Goal: Task Accomplishment & Management: Manage account settings

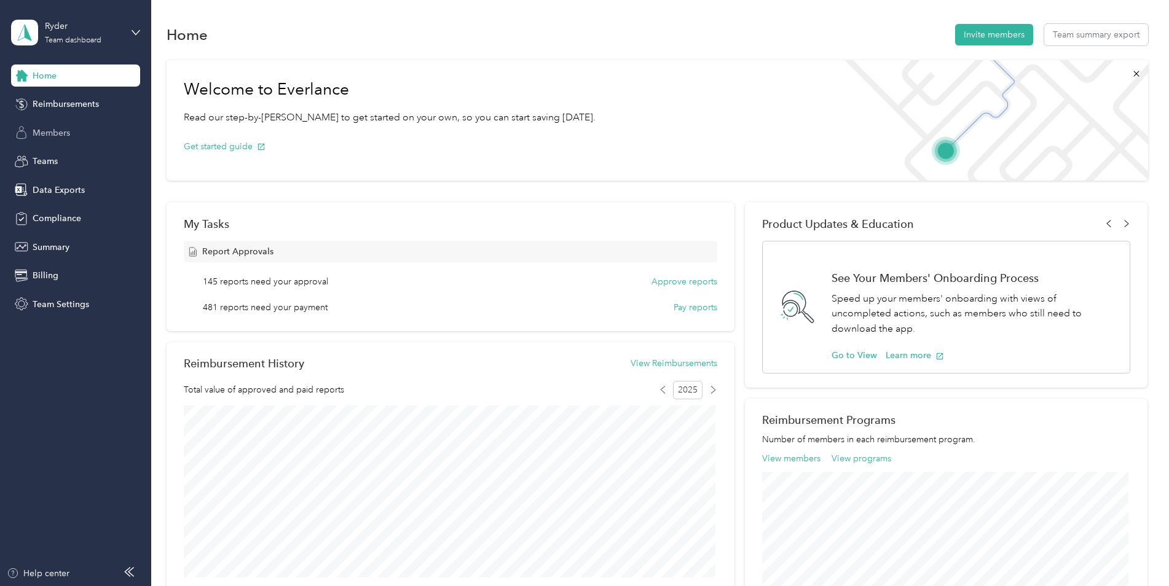
click at [65, 128] on span "Members" at bounding box center [52, 133] width 38 height 13
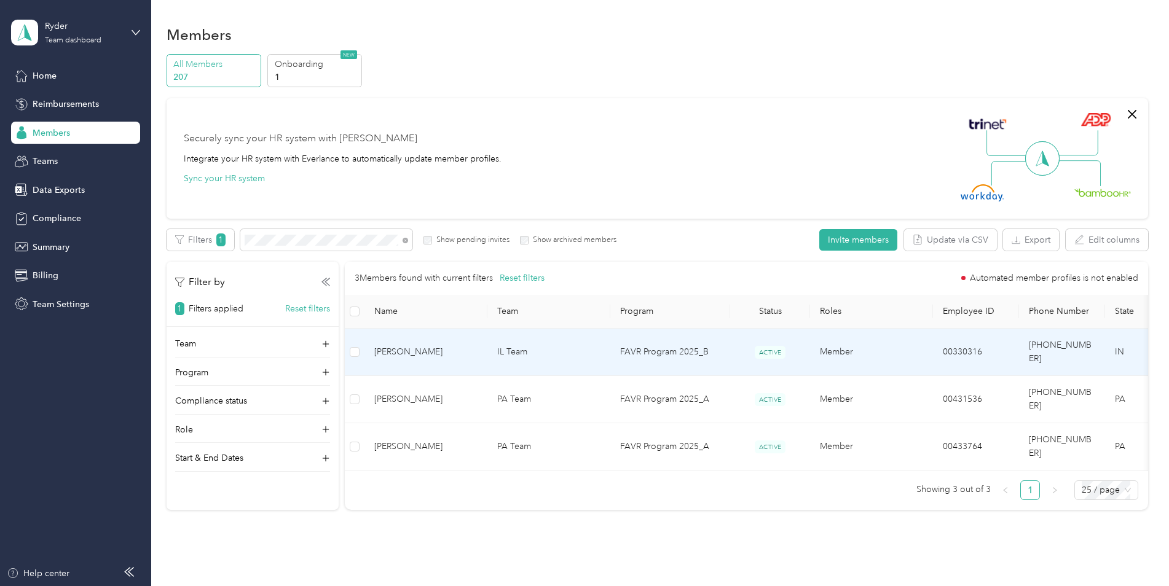
click at [834, 346] on td "Member" at bounding box center [871, 352] width 123 height 47
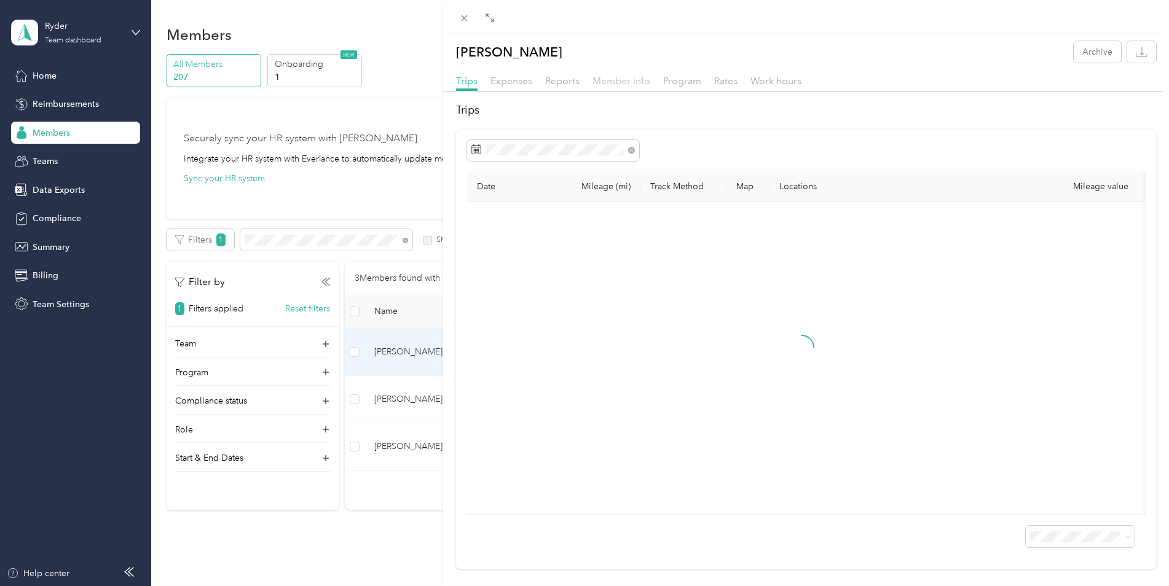
click at [623, 85] on span "Member info" at bounding box center [622, 81] width 58 height 12
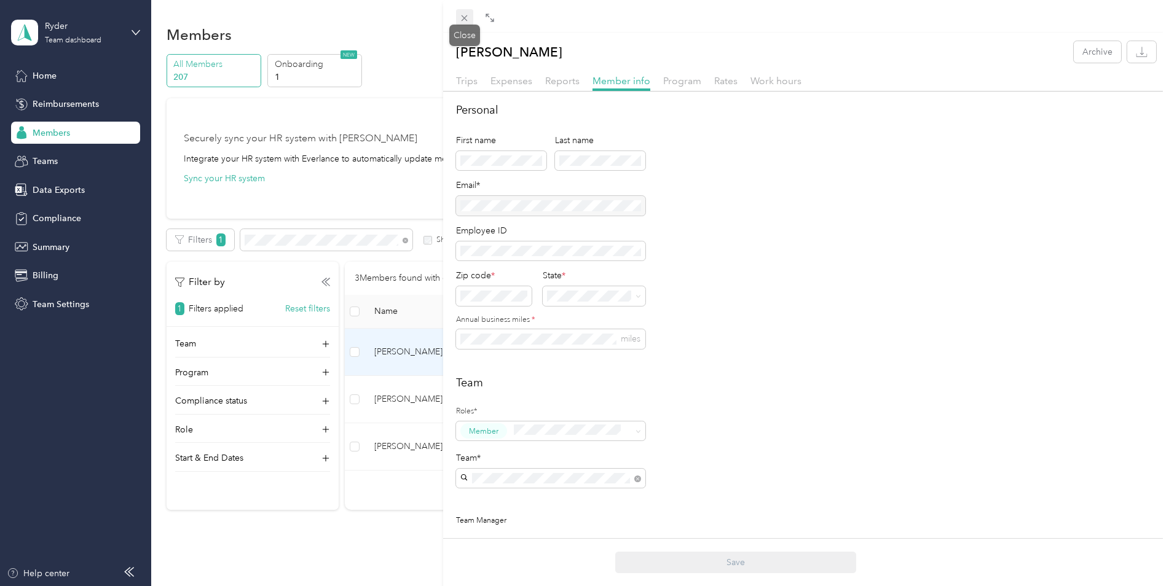
click at [464, 17] on icon at bounding box center [464, 18] width 10 height 10
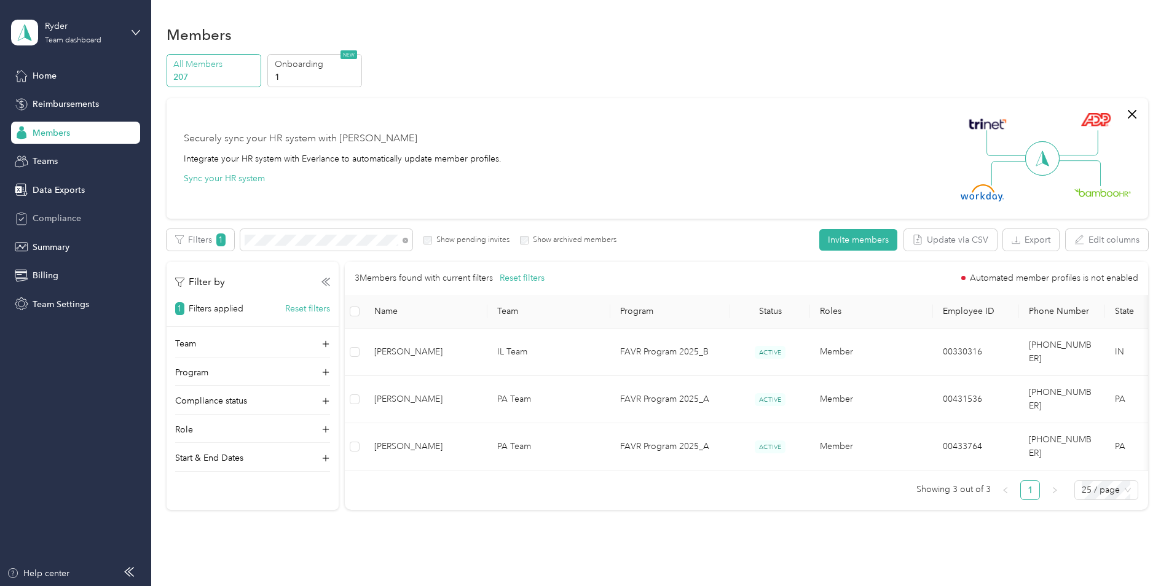
click at [83, 216] on div "Compliance" at bounding box center [75, 219] width 129 height 22
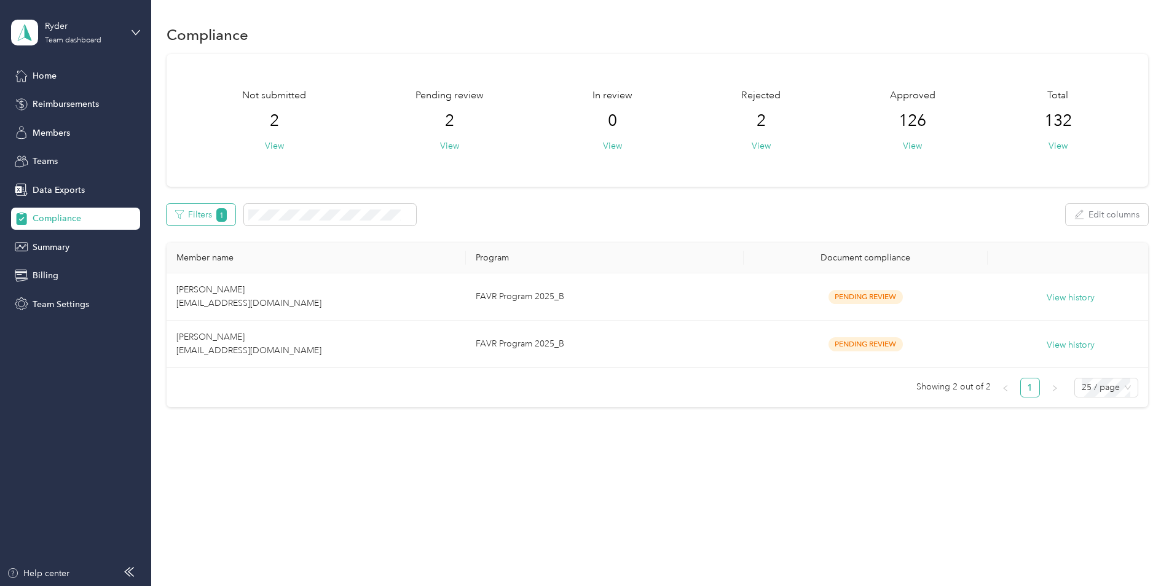
click at [210, 213] on button "Filters 1" at bounding box center [201, 215] width 69 height 22
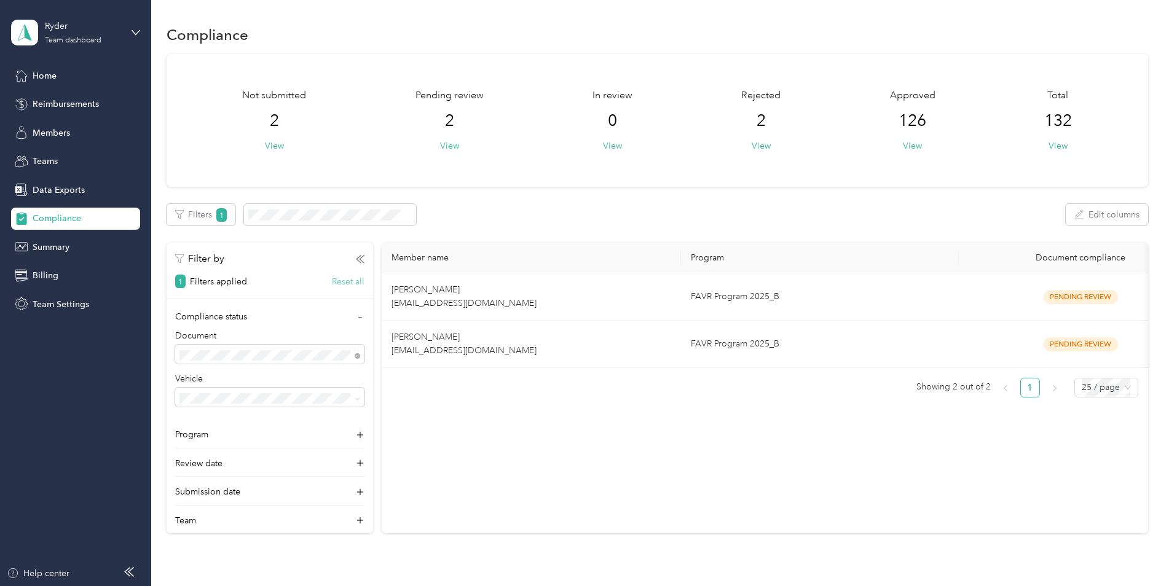
click at [349, 282] on button "Reset all" at bounding box center [348, 281] width 33 height 13
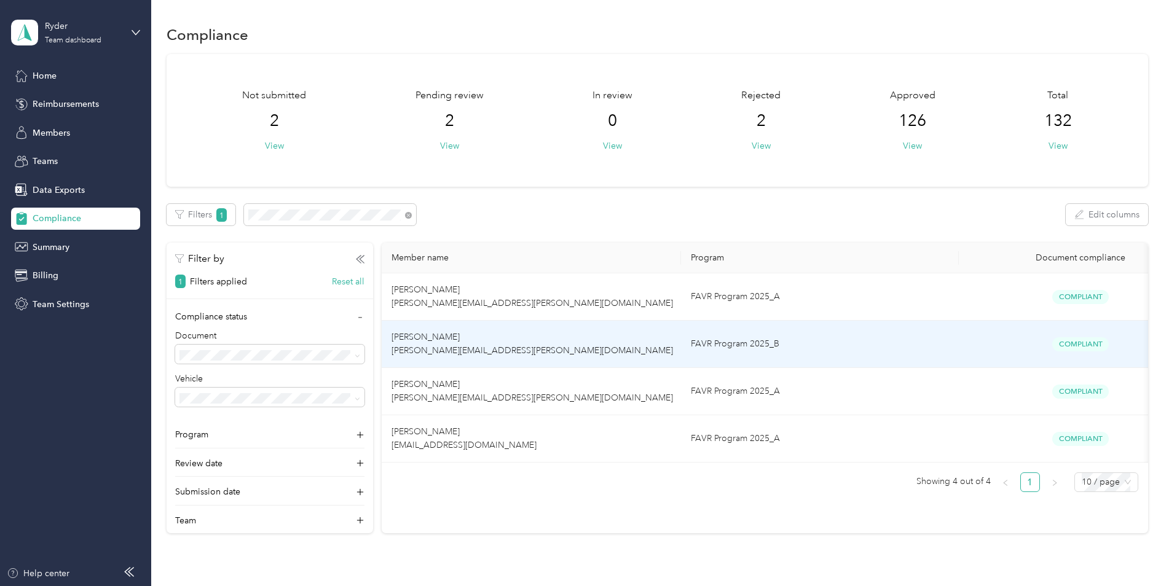
click at [669, 344] on td "[PERSON_NAME] [PERSON_NAME][EMAIL_ADDRESS][PERSON_NAME][DOMAIN_NAME]" at bounding box center [532, 344] width 300 height 47
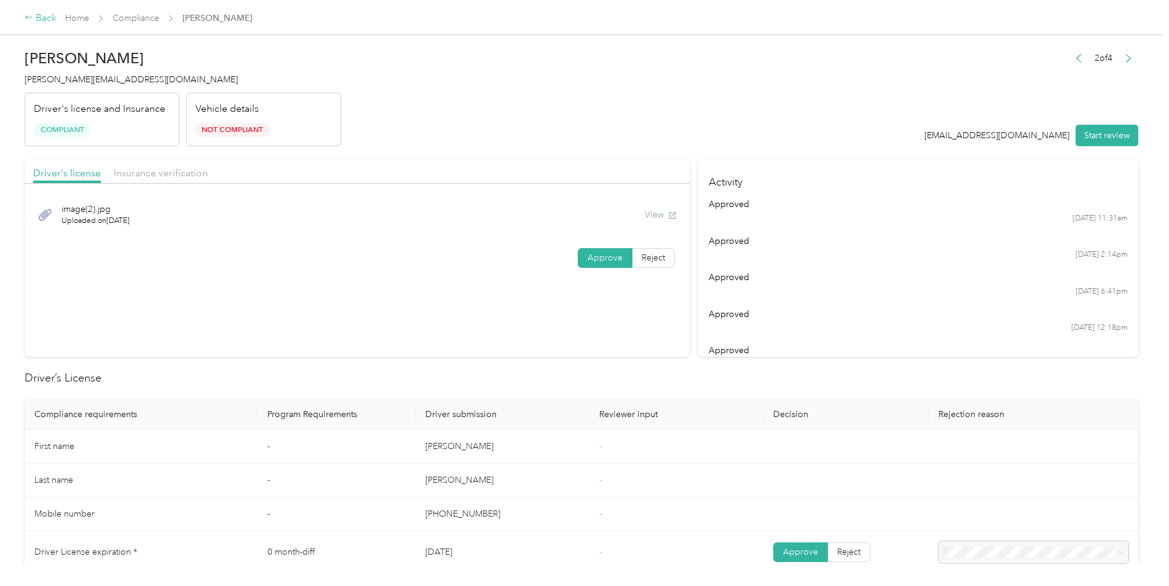
click at [49, 17] on div "Back" at bounding box center [41, 18] width 32 height 15
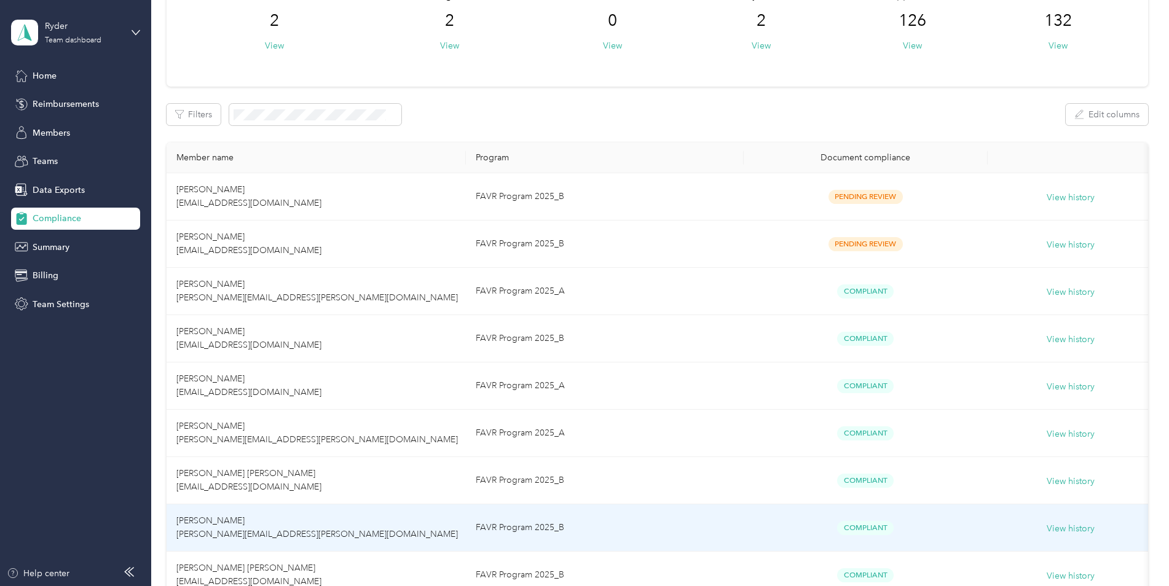
scroll to position [61, 0]
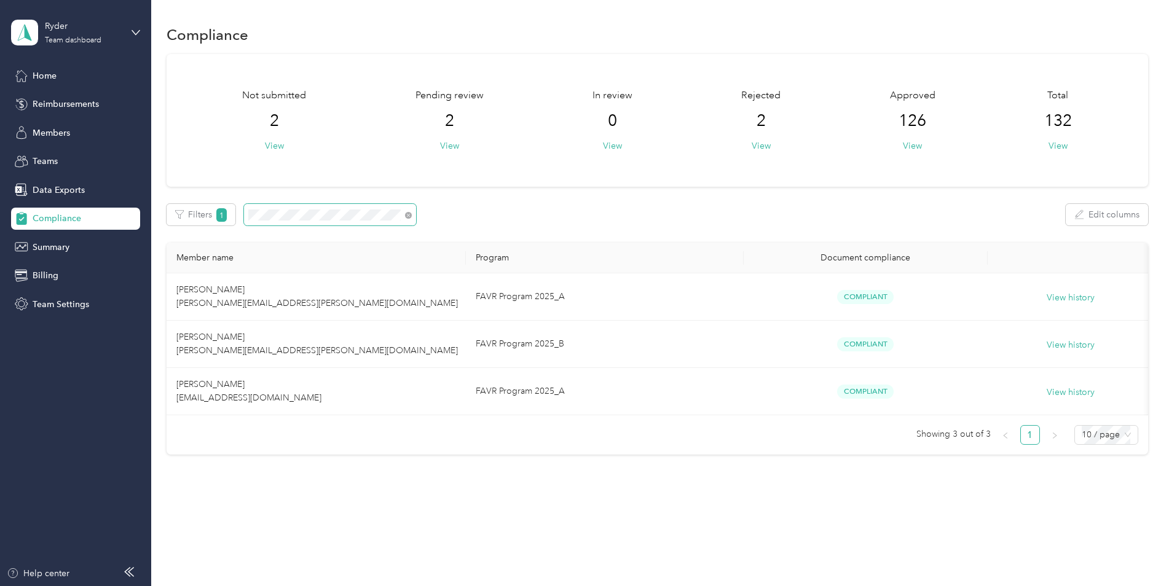
scroll to position [5, 0]
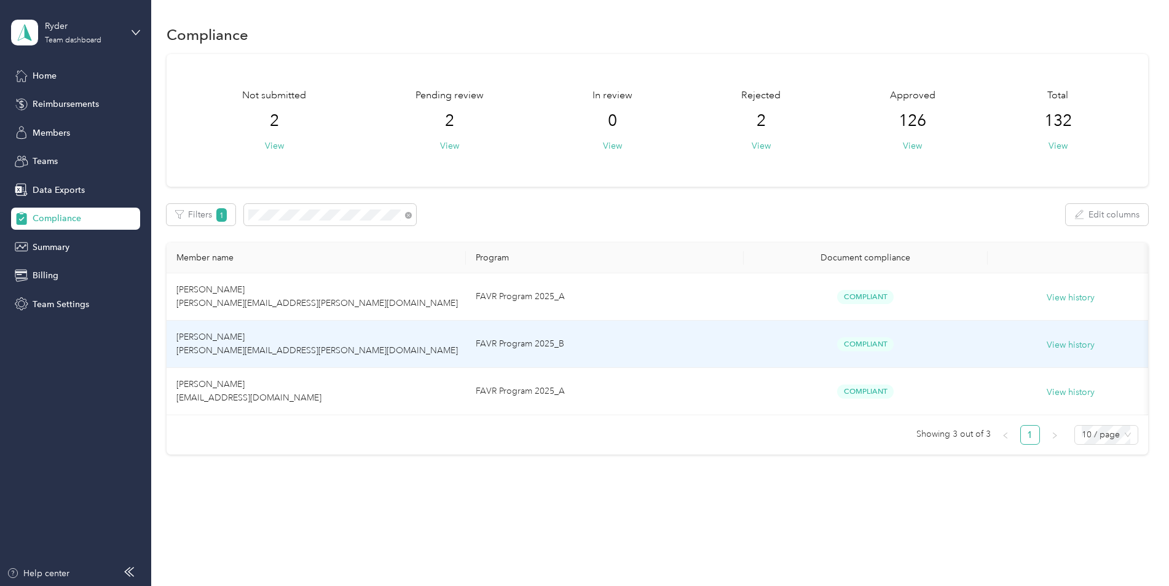
click at [573, 342] on td "FAVR Program 2025_B" at bounding box center [604, 344] width 277 height 47
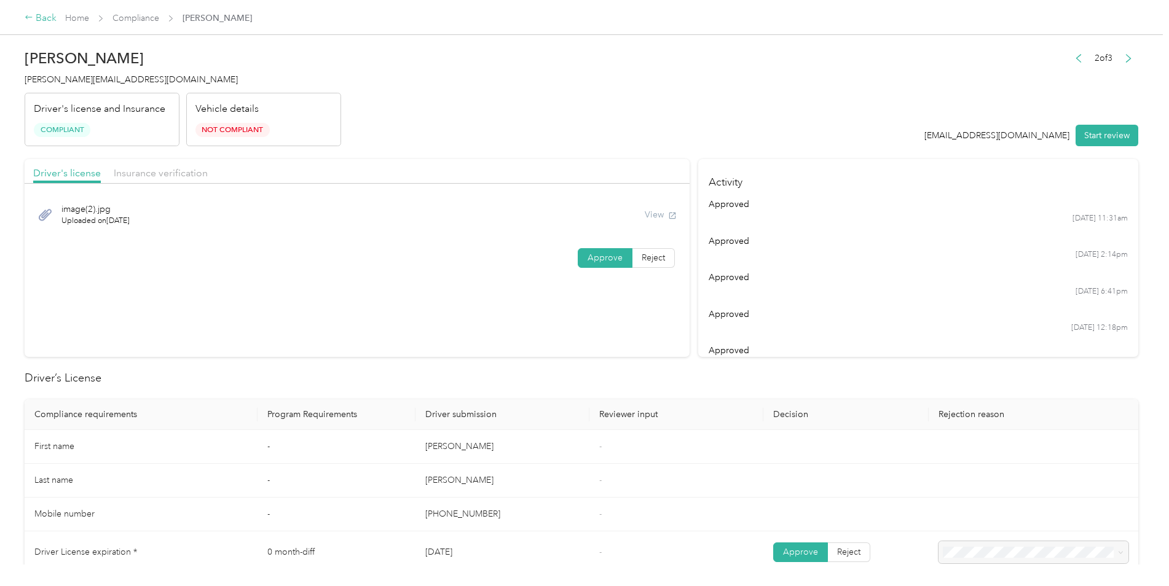
click at [44, 18] on div "Back" at bounding box center [41, 18] width 32 height 15
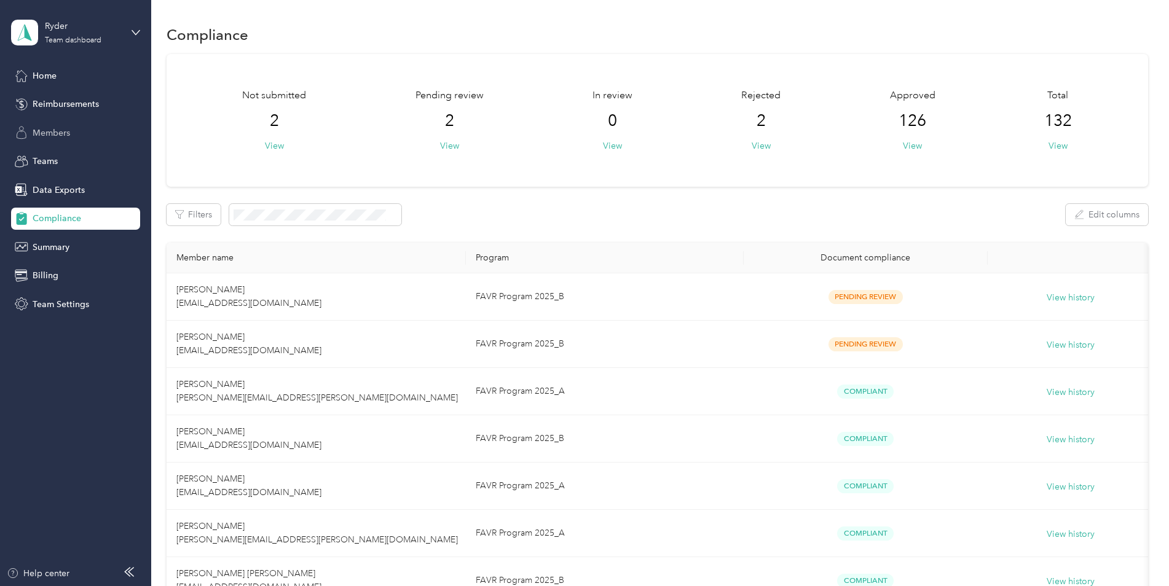
click at [55, 128] on span "Members" at bounding box center [52, 133] width 38 height 13
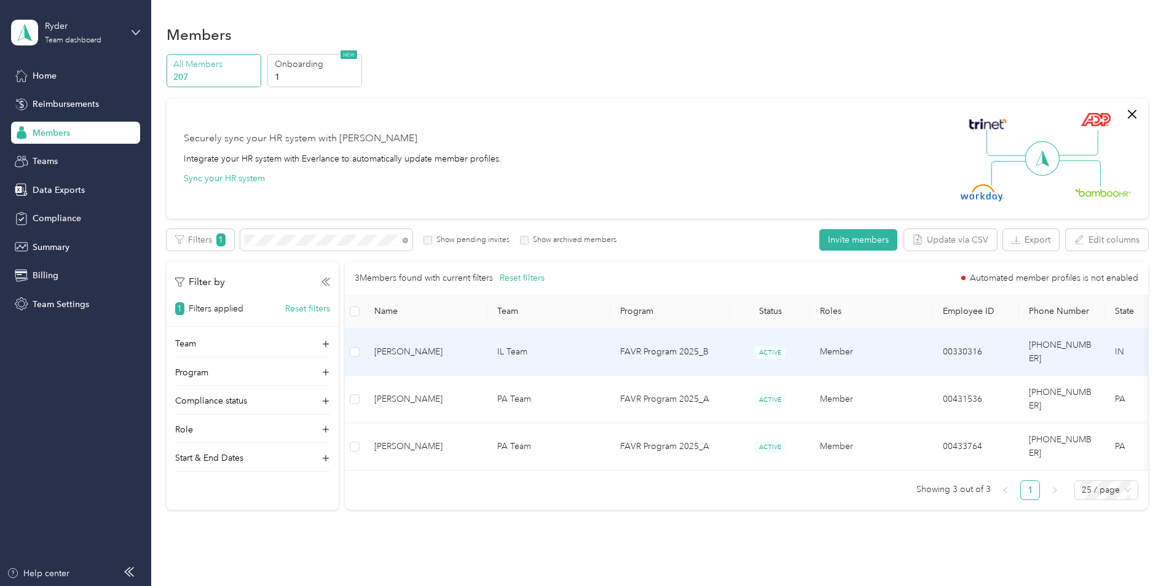
click at [598, 341] on td "IL Team" at bounding box center [549, 352] width 123 height 47
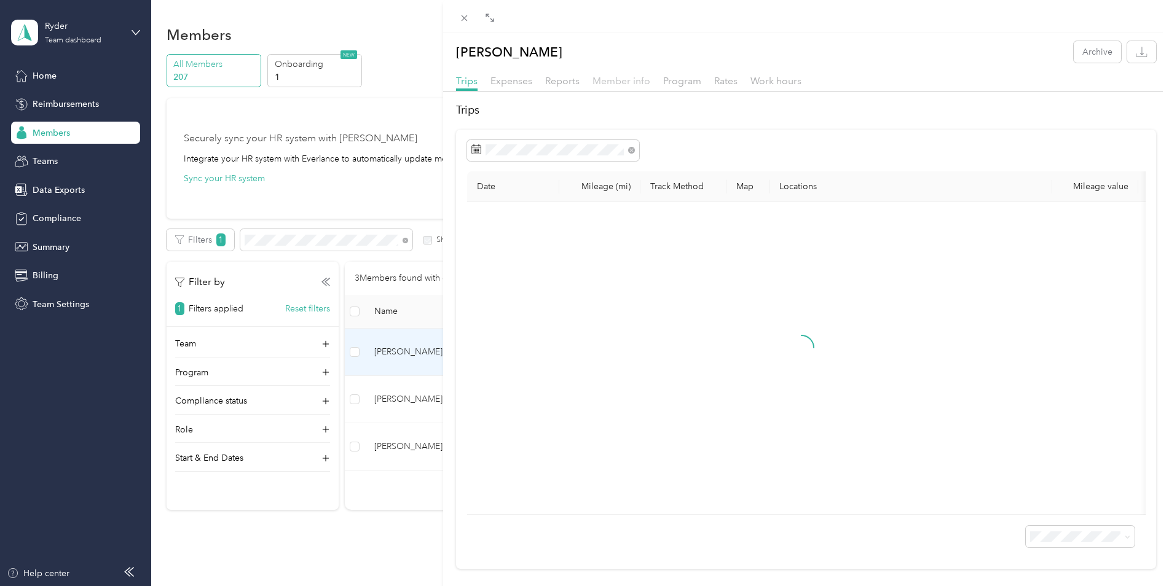
click at [609, 81] on span "Member info" at bounding box center [622, 81] width 58 height 12
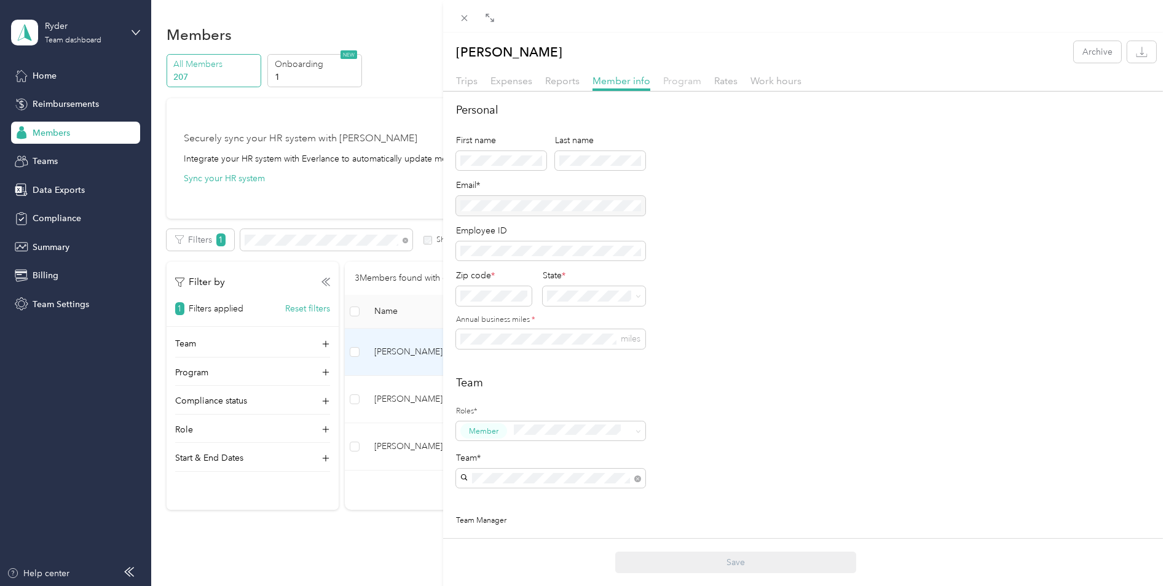
click at [684, 81] on span "Program" at bounding box center [682, 81] width 38 height 12
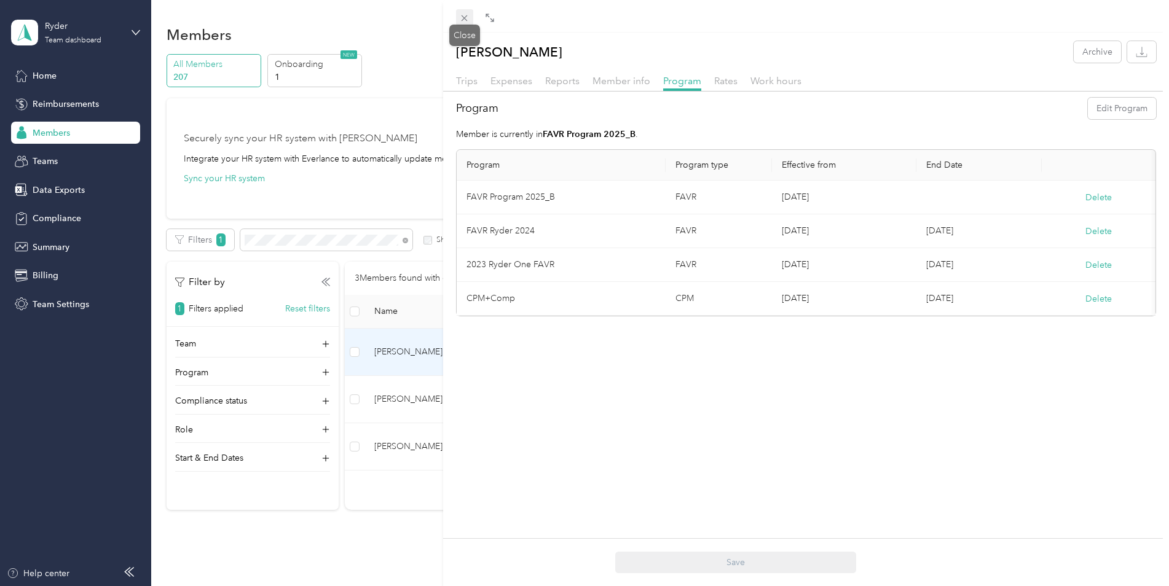
click at [463, 17] on icon at bounding box center [464, 18] width 10 height 10
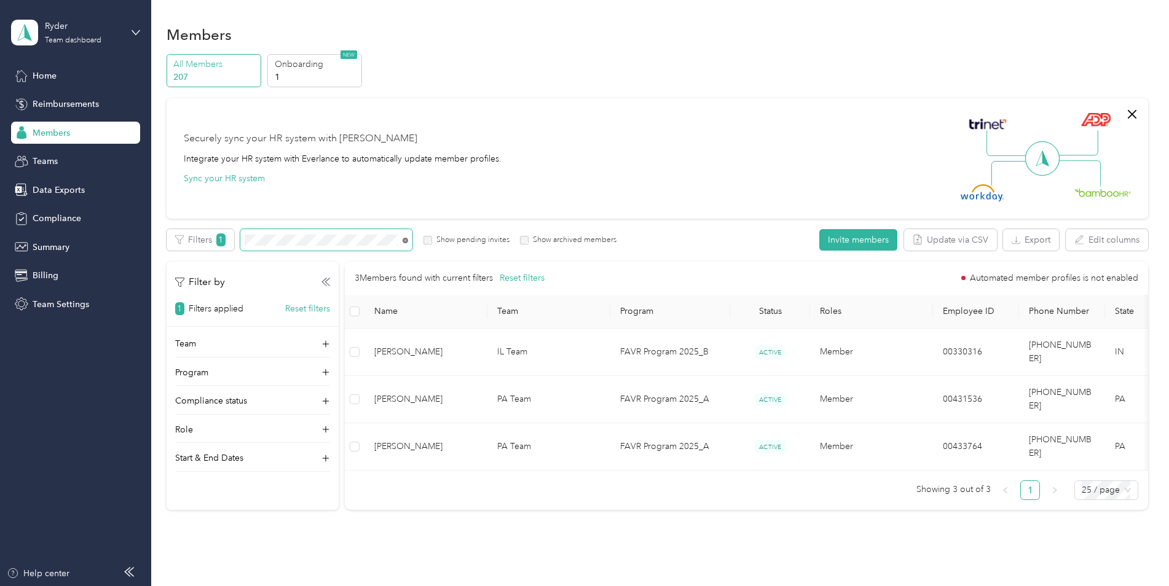
click at [403, 240] on icon at bounding box center [406, 241] width 6 height 6
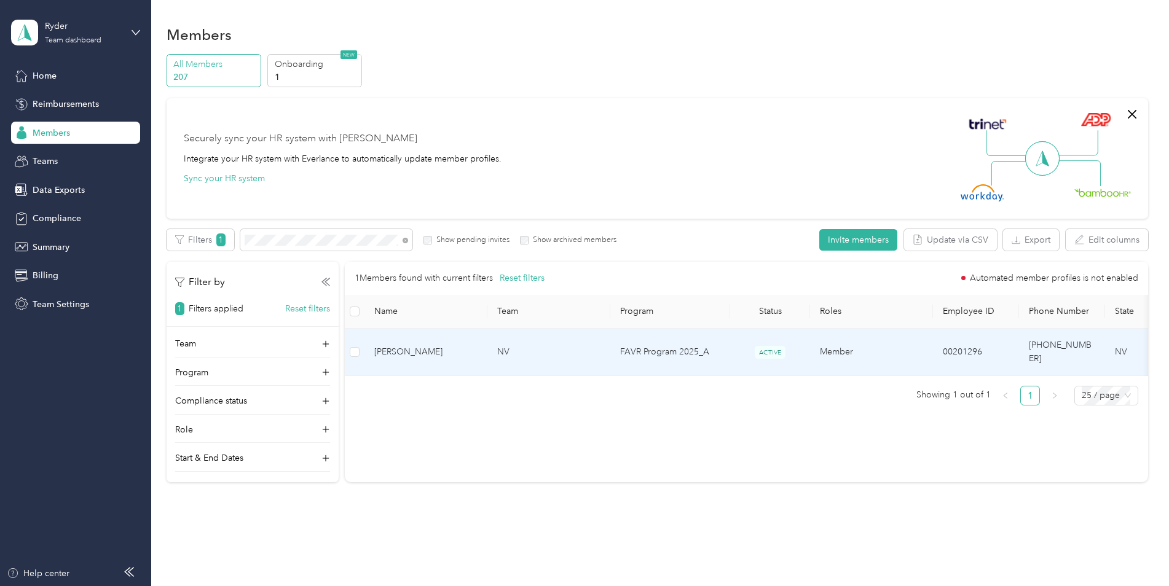
click at [701, 348] on td "FAVR Program 2025_A" at bounding box center [670, 352] width 120 height 47
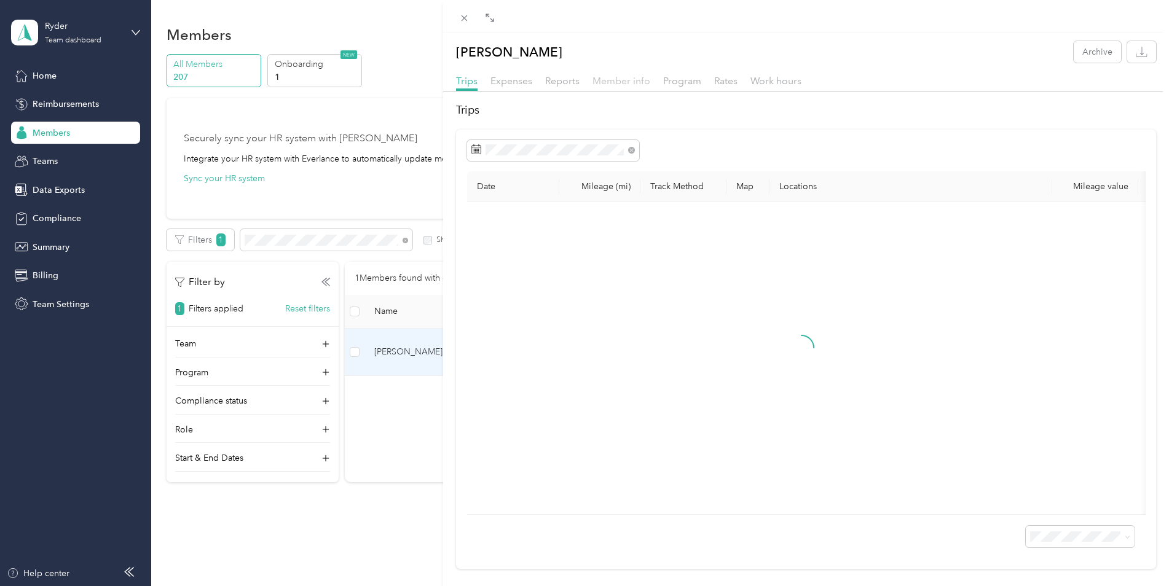
click at [622, 83] on span "Member info" at bounding box center [622, 81] width 58 height 12
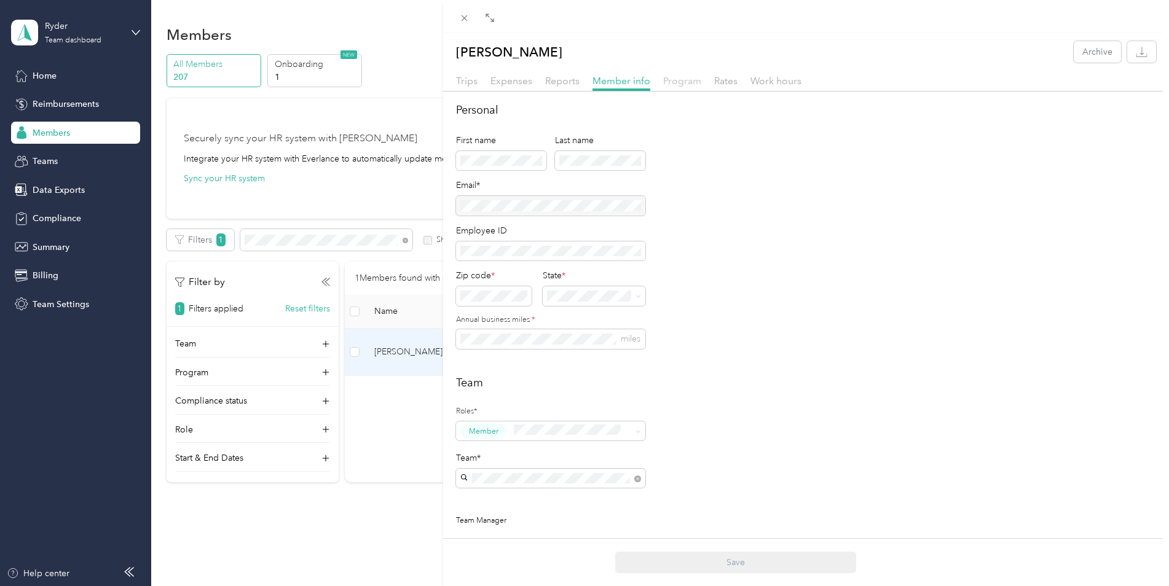
click at [681, 82] on span "Program" at bounding box center [682, 81] width 38 height 12
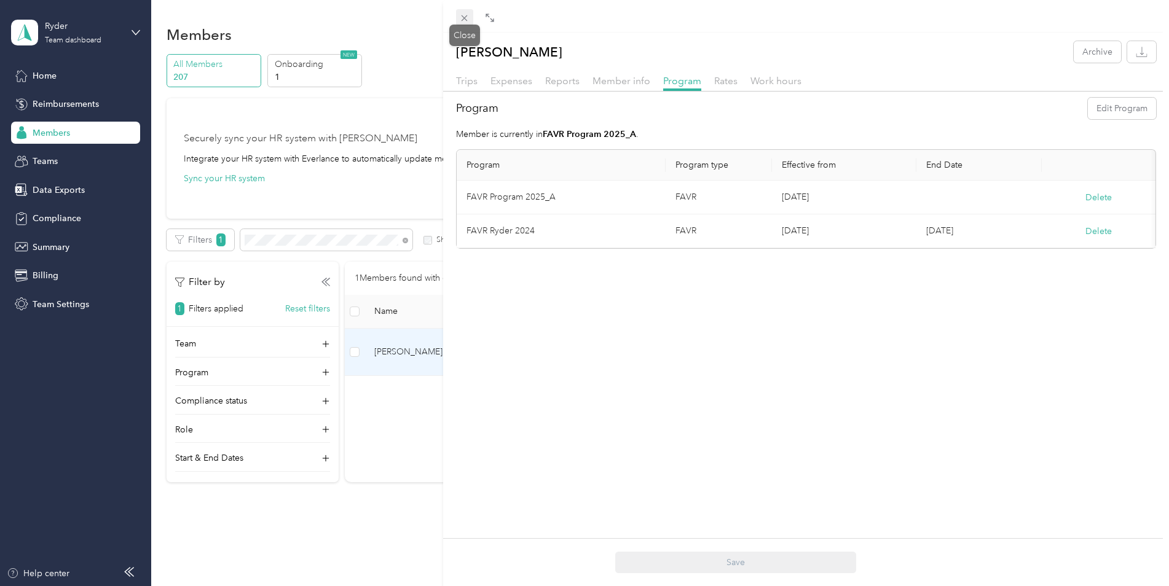
click at [466, 14] on icon at bounding box center [464, 18] width 10 height 10
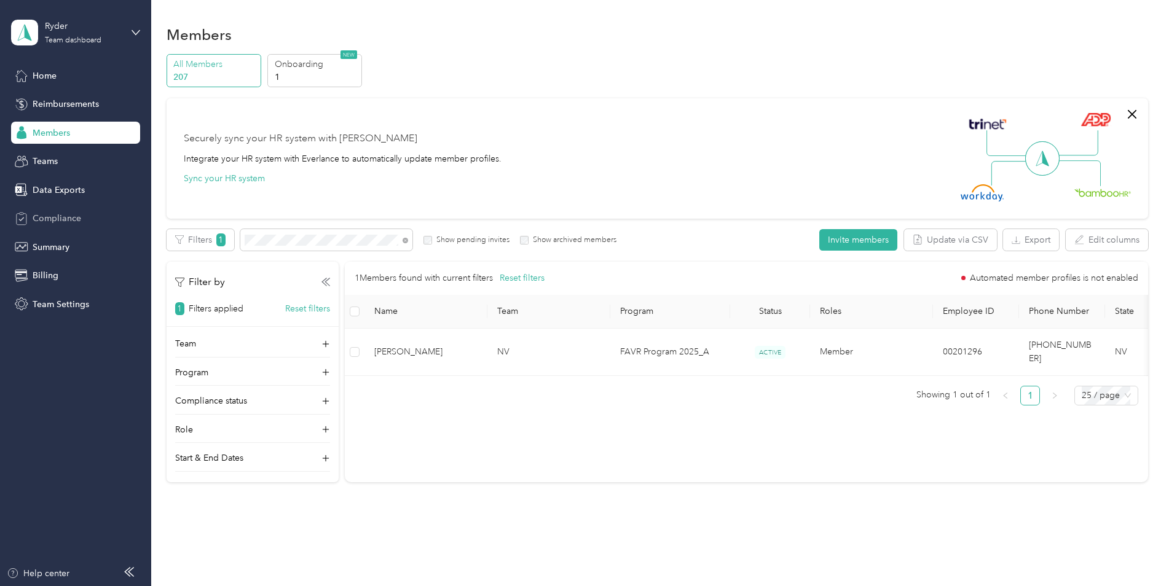
click at [59, 218] on span "Compliance" at bounding box center [57, 218] width 49 height 13
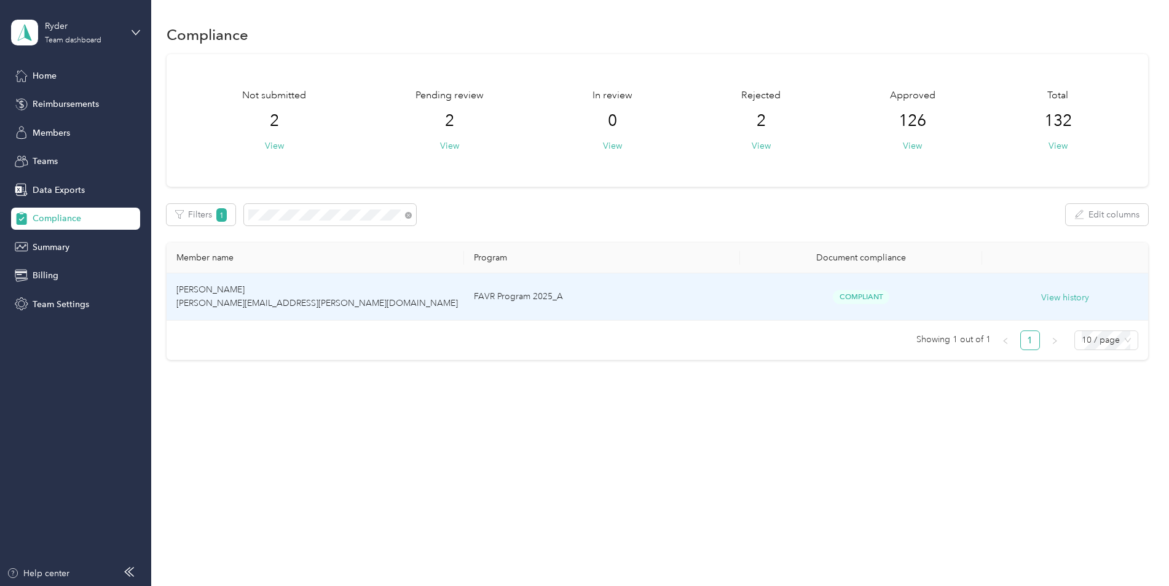
click at [565, 294] on td "FAVR Program 2025_A" at bounding box center [602, 297] width 276 height 47
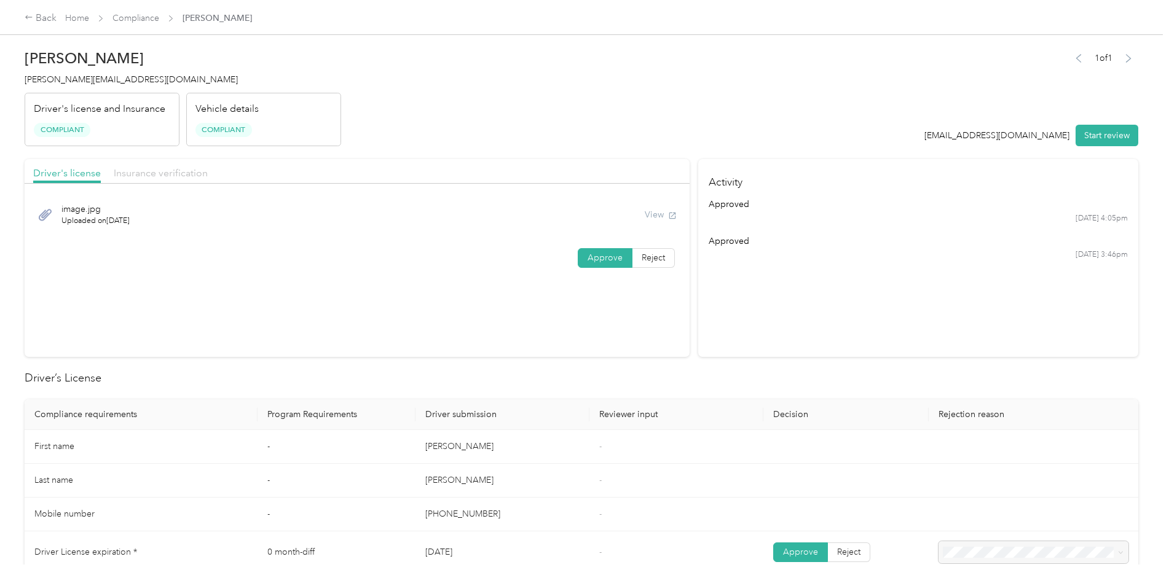
click at [189, 175] on span "Insurance verification" at bounding box center [161, 173] width 94 height 12
click at [42, 22] on div "Back" at bounding box center [41, 18] width 32 height 15
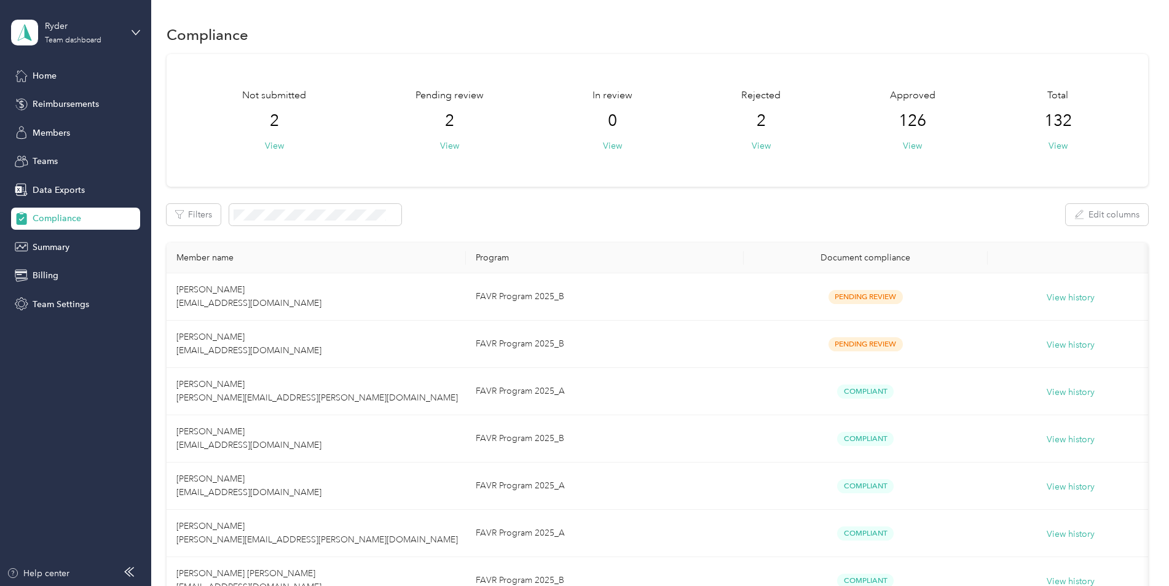
click at [81, 222] on div "Compliance" at bounding box center [75, 219] width 129 height 22
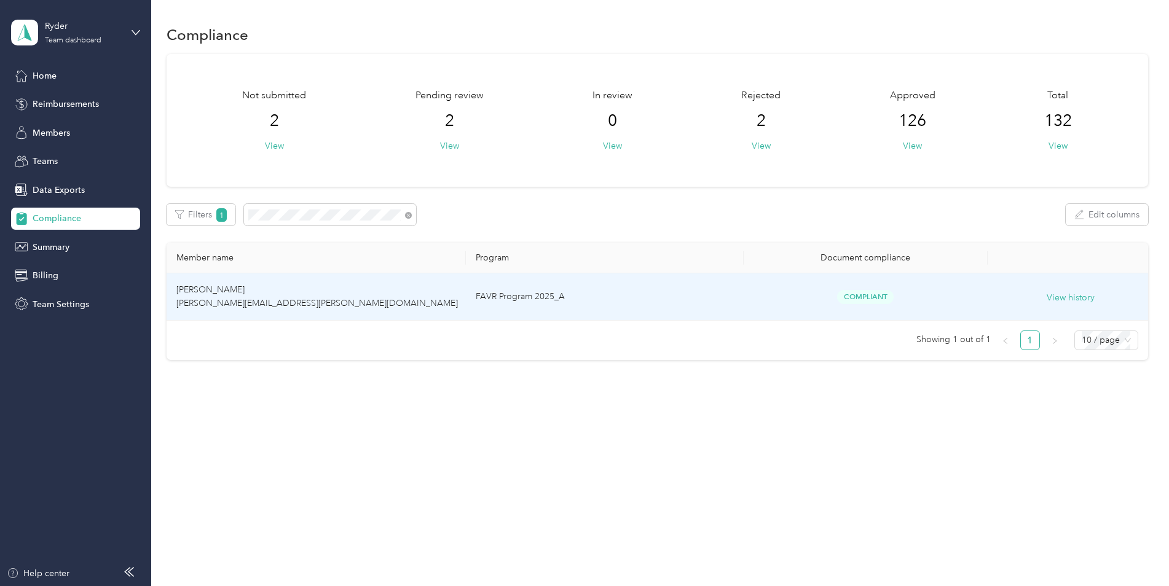
click at [701, 302] on td "FAVR Program 2025_A" at bounding box center [604, 297] width 277 height 47
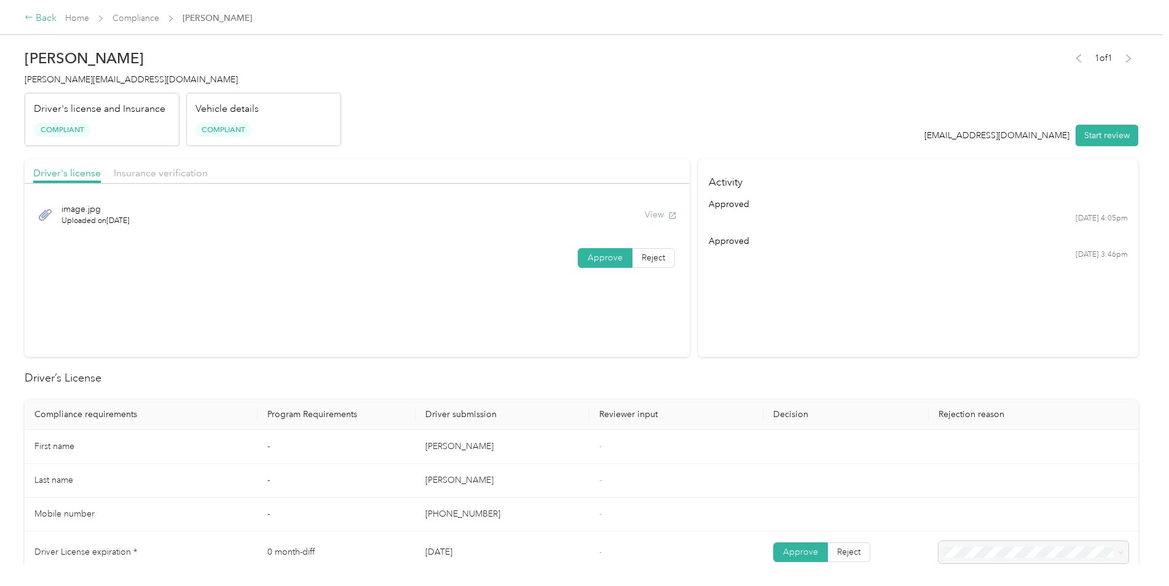
click at [37, 17] on div "Back" at bounding box center [41, 18] width 32 height 15
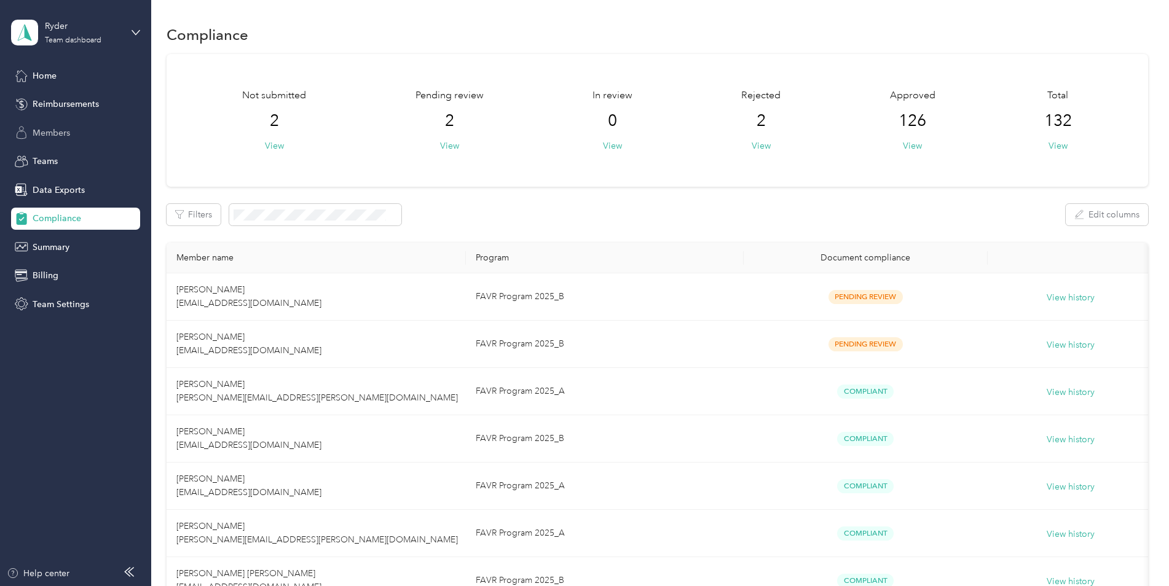
click at [73, 130] on div "Members" at bounding box center [75, 133] width 129 height 22
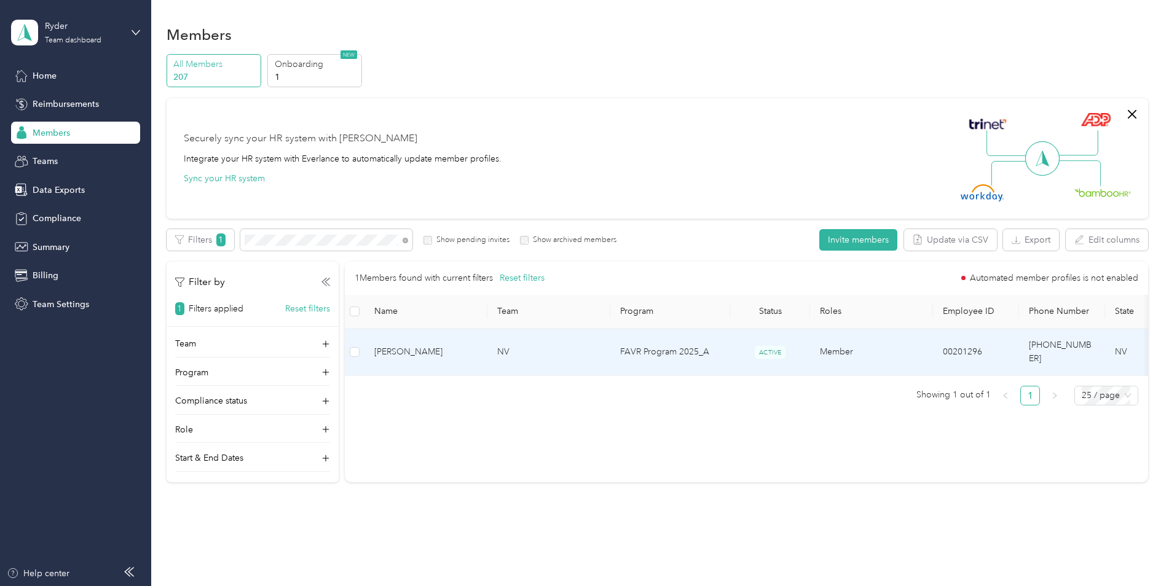
click at [706, 353] on td "FAVR Program 2025_A" at bounding box center [670, 352] width 120 height 47
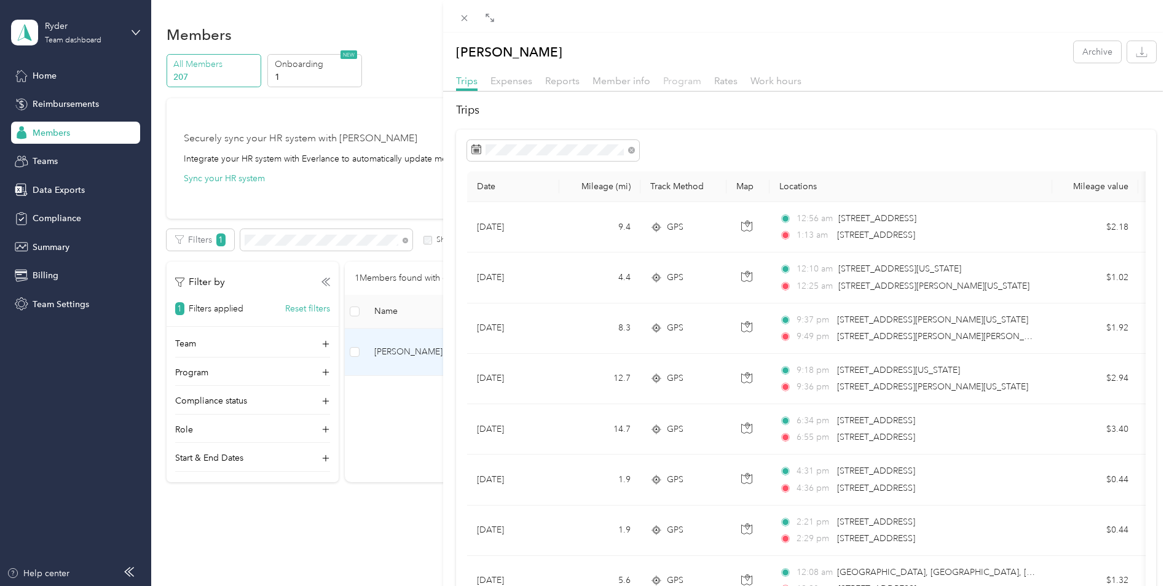
click at [680, 81] on span "Program" at bounding box center [682, 81] width 38 height 12
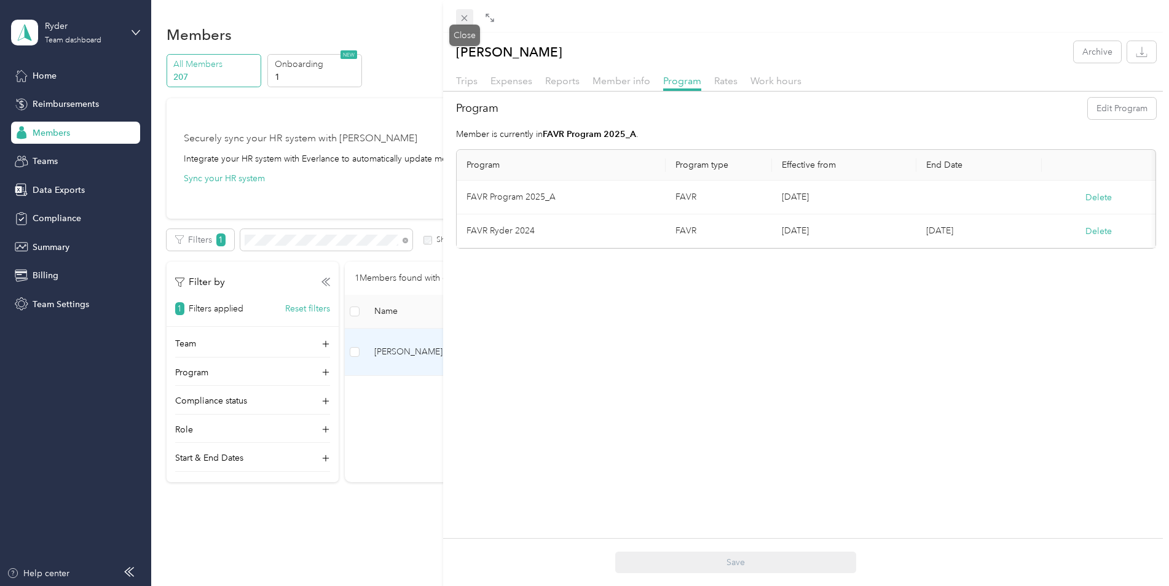
click at [465, 18] on icon at bounding box center [465, 18] width 6 height 6
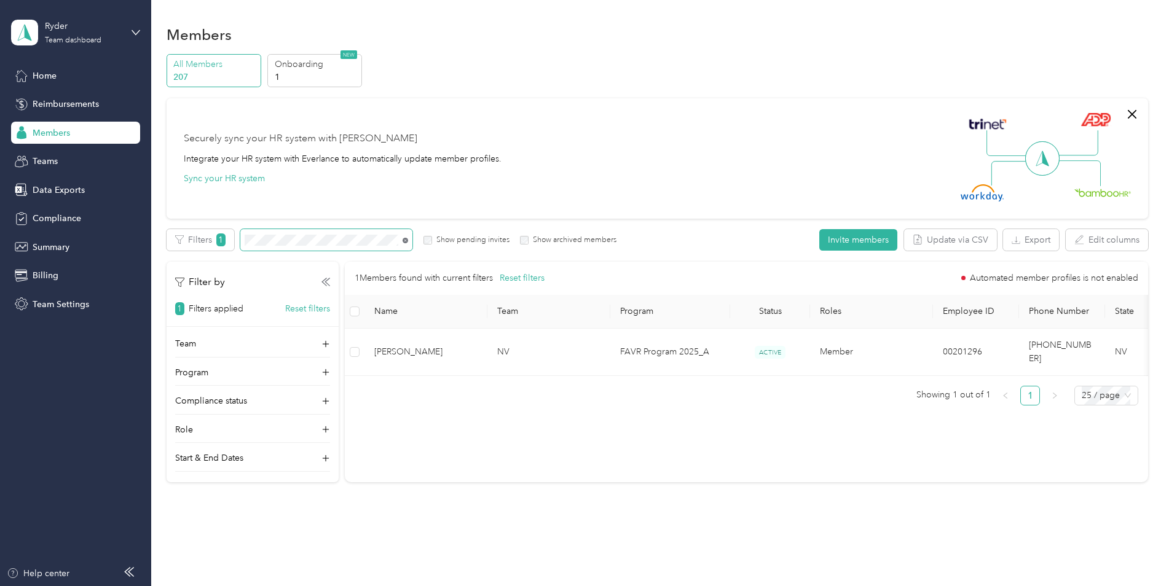
click at [408, 242] on icon at bounding box center [406, 241] width 6 height 6
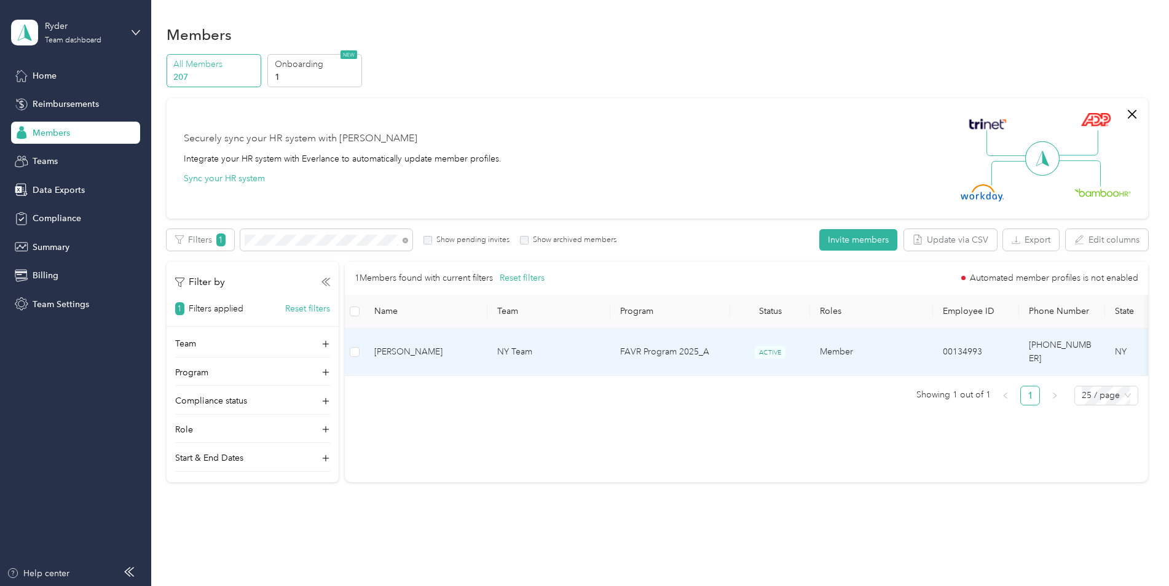
click at [729, 346] on td "FAVR Program 2025_A" at bounding box center [670, 352] width 120 height 47
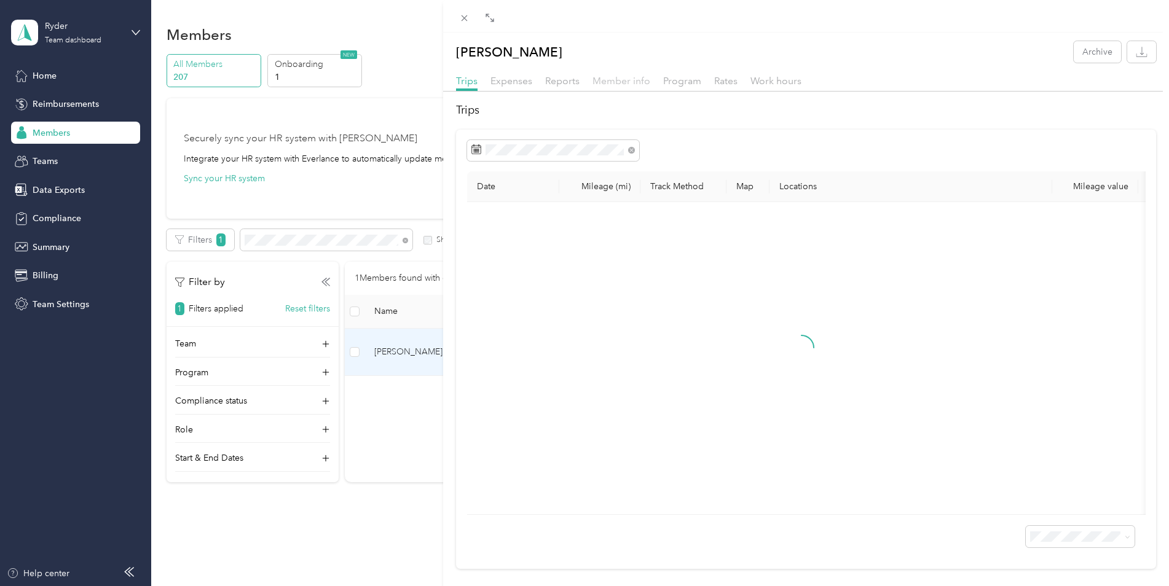
click at [629, 81] on span "Member info" at bounding box center [622, 81] width 58 height 12
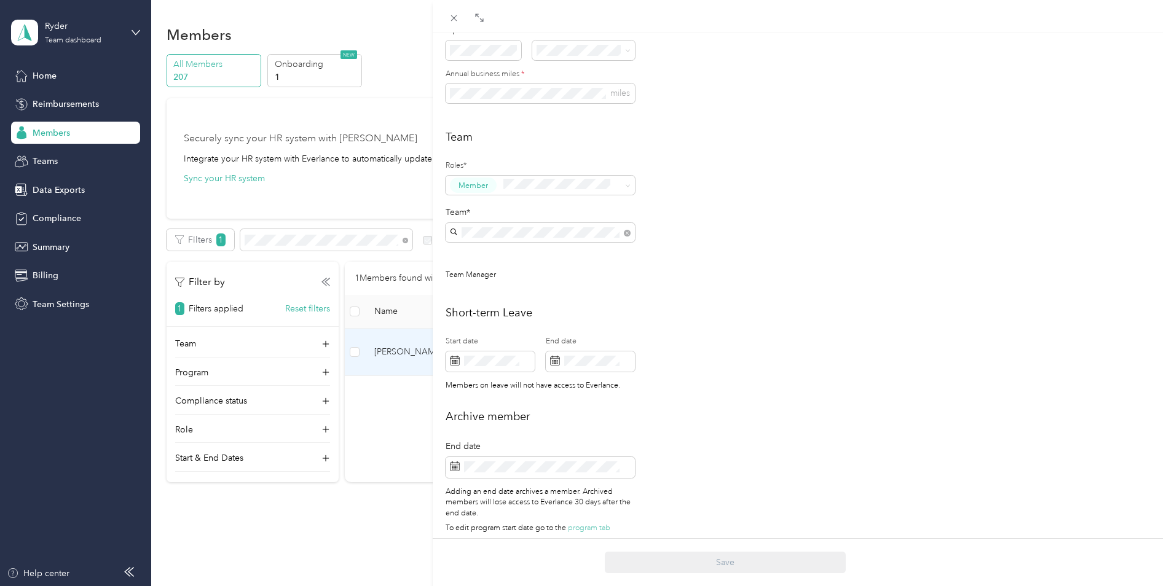
scroll to position [263, 0]
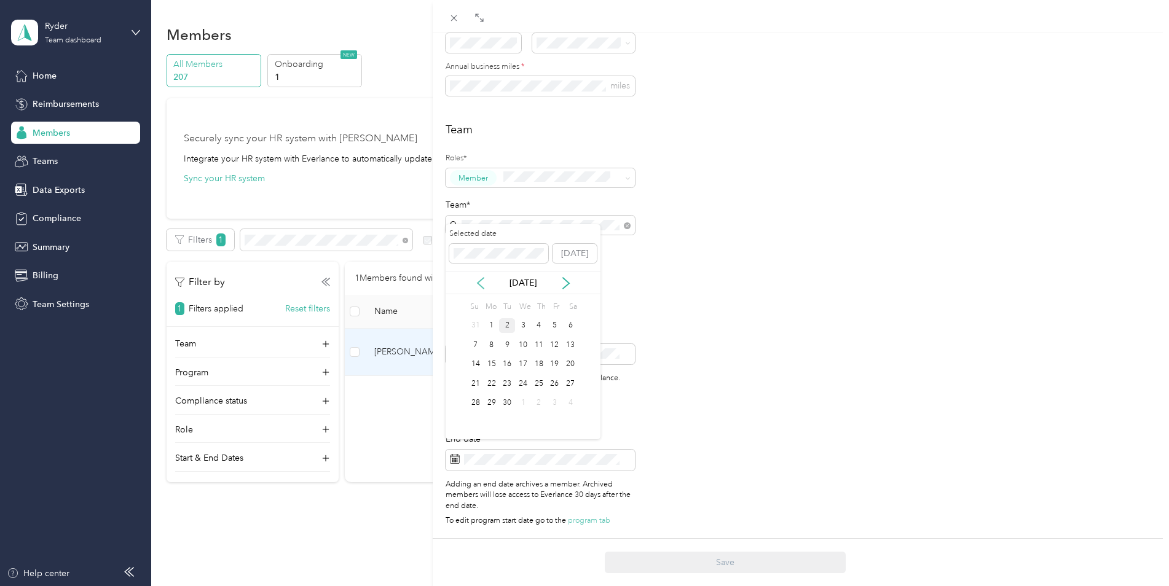
click at [481, 280] on icon at bounding box center [481, 283] width 6 height 11
click at [505, 347] on div "5" at bounding box center [507, 345] width 16 height 15
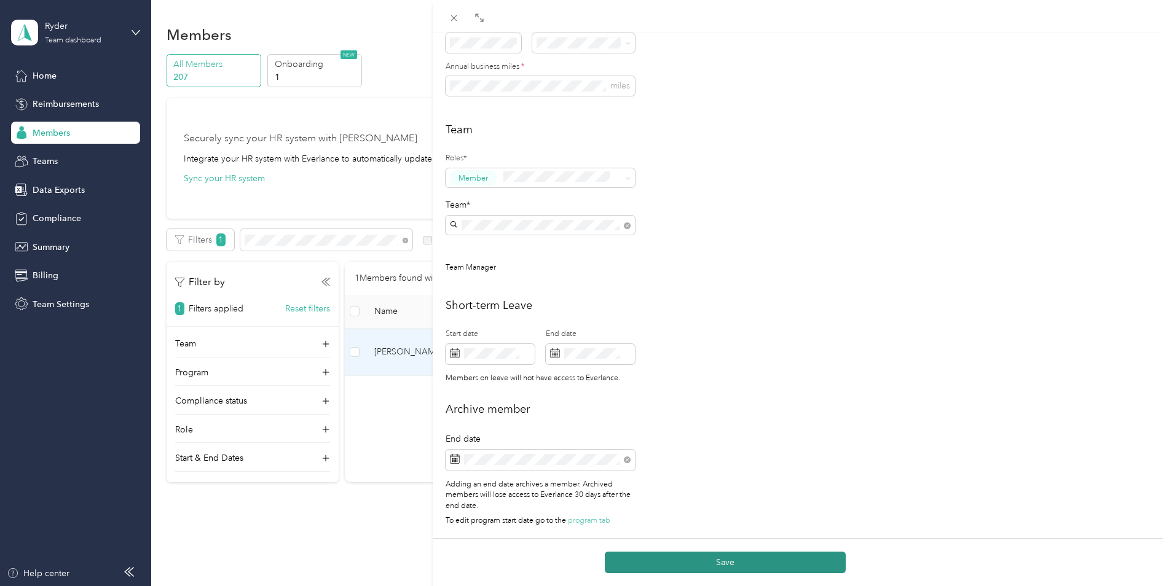
click at [782, 569] on button "Save" at bounding box center [725, 563] width 241 height 22
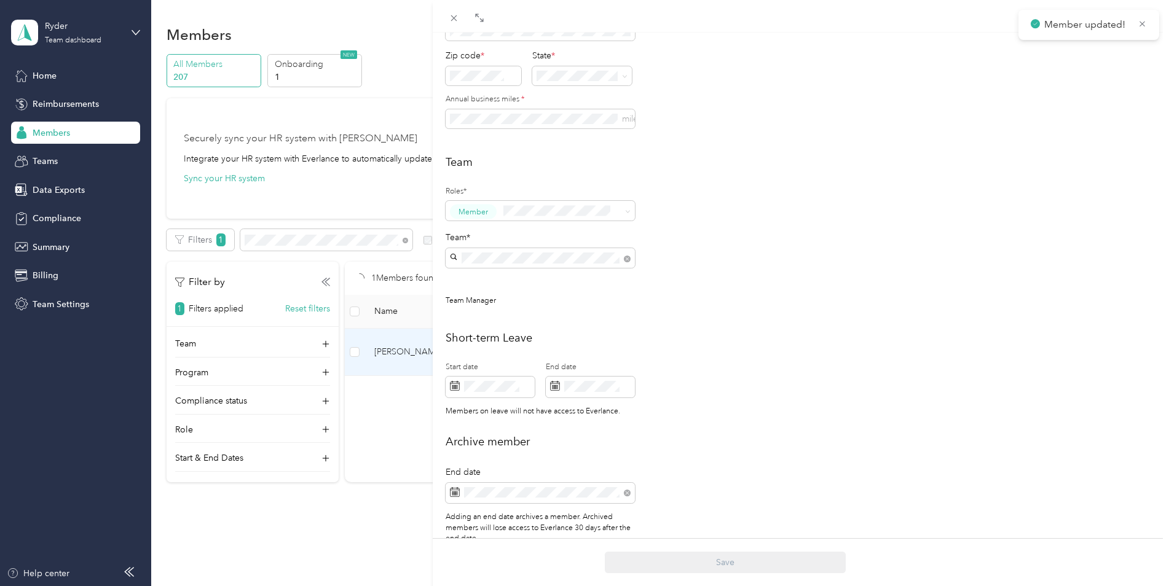
scroll to position [305, 0]
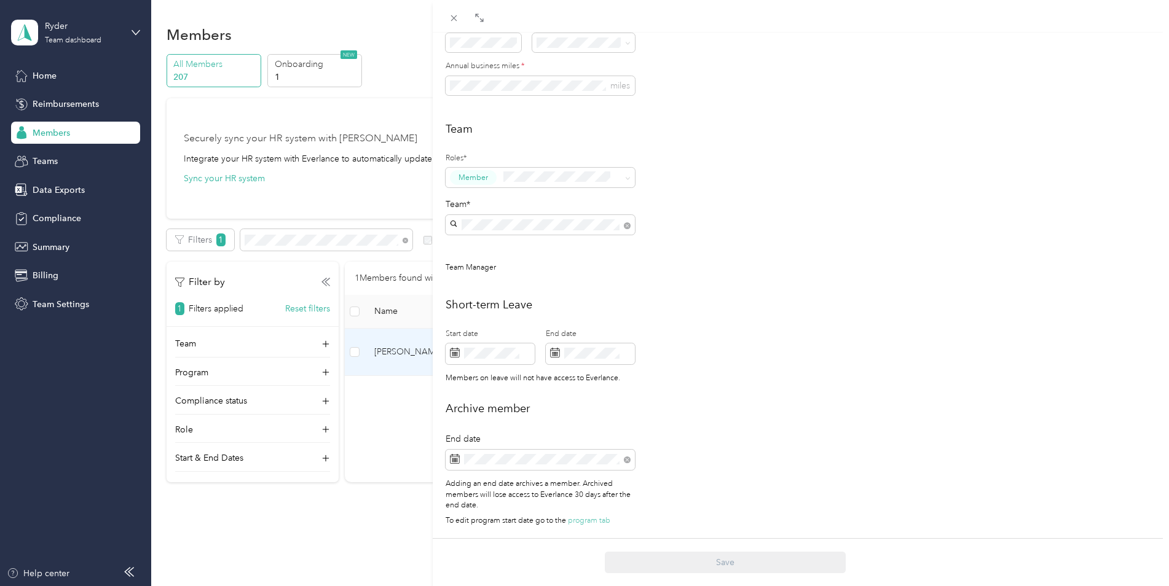
drag, startPoint x: 872, startPoint y: 405, endPoint x: 821, endPoint y: 280, distance: 134.0
click at [855, 401] on h2 "Archive member" at bounding box center [801, 409] width 711 height 17
click at [452, 17] on icon at bounding box center [454, 18] width 6 height 6
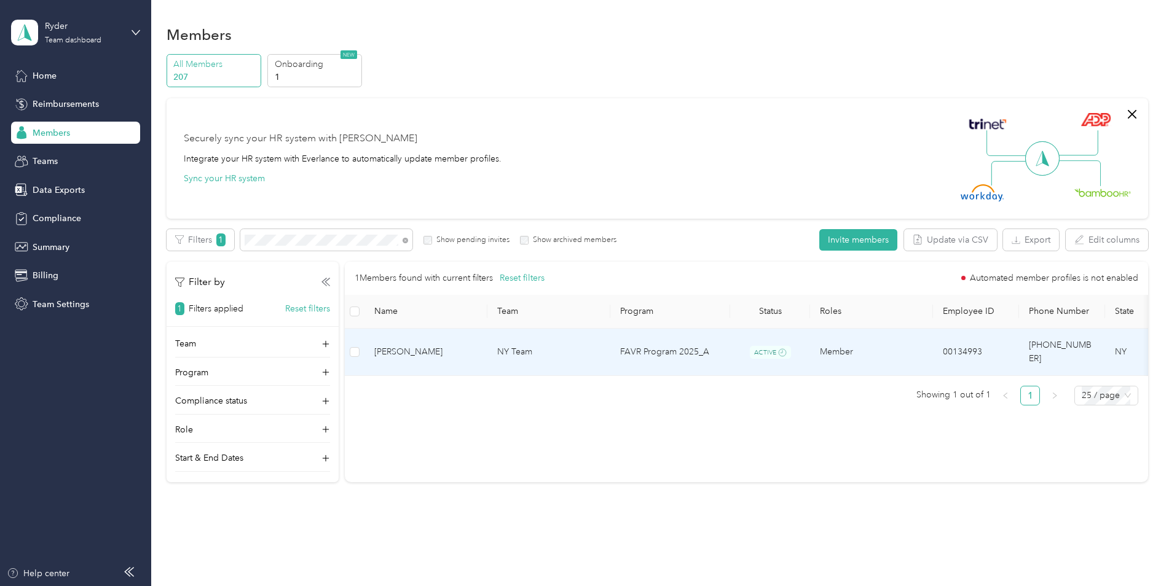
click at [736, 349] on td "ACTIVE" at bounding box center [770, 352] width 80 height 47
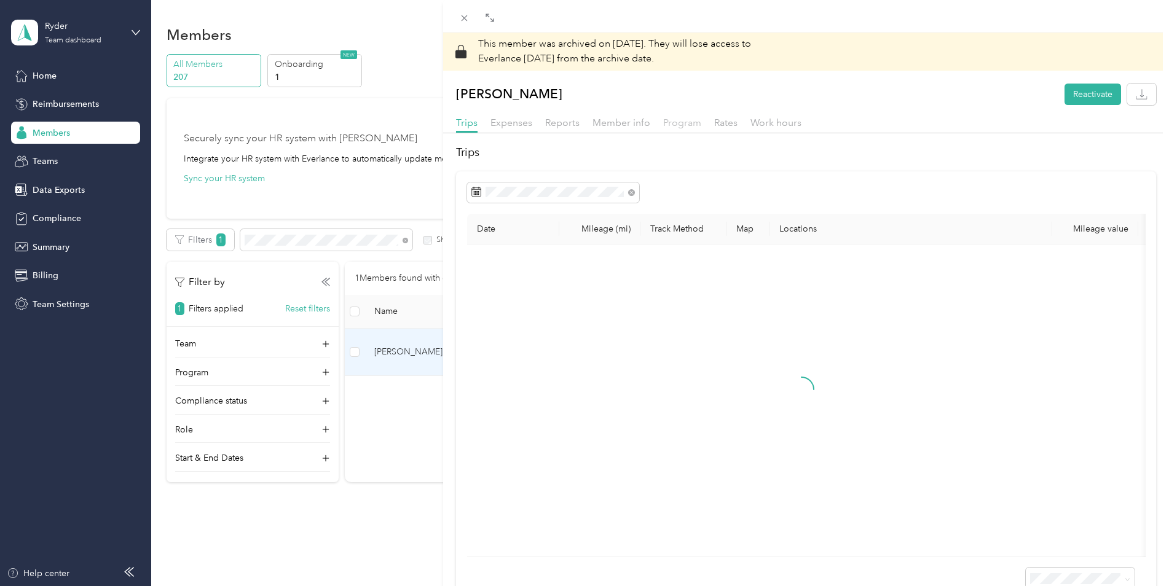
click at [687, 126] on span "Program" at bounding box center [682, 123] width 38 height 12
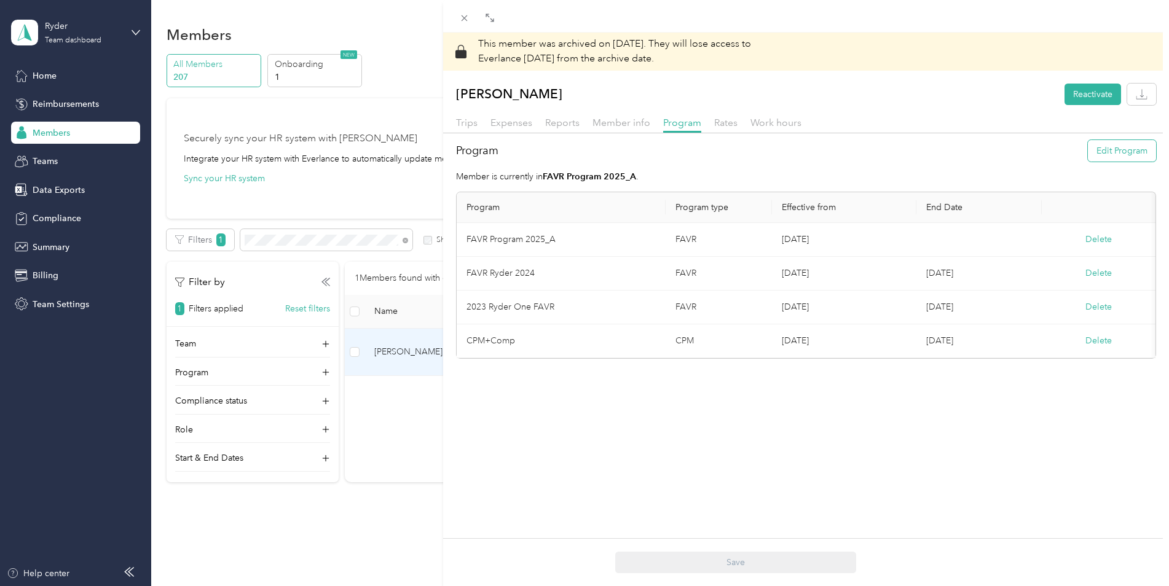
click at [1126, 152] on button "Edit Program" at bounding box center [1122, 151] width 68 height 22
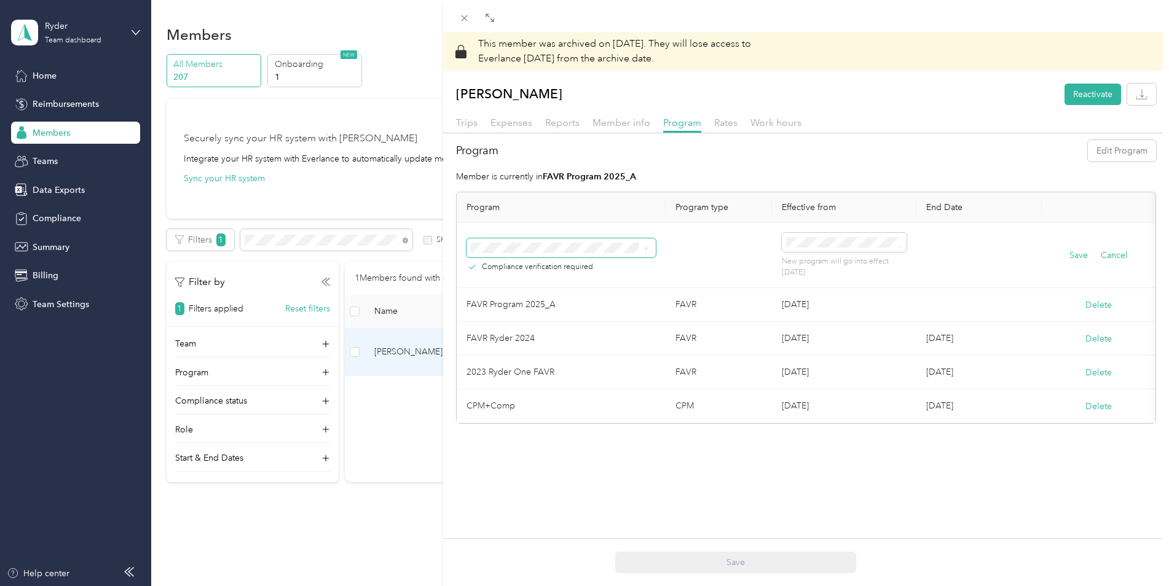
click at [646, 247] on icon at bounding box center [647, 249] width 6 height 6
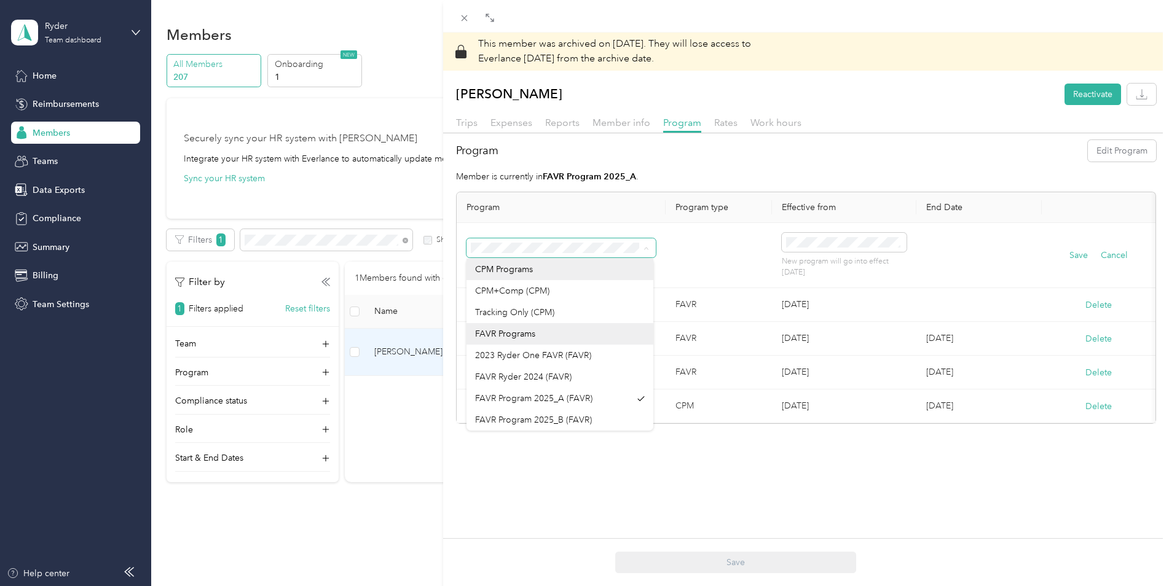
scroll to position [43, 0]
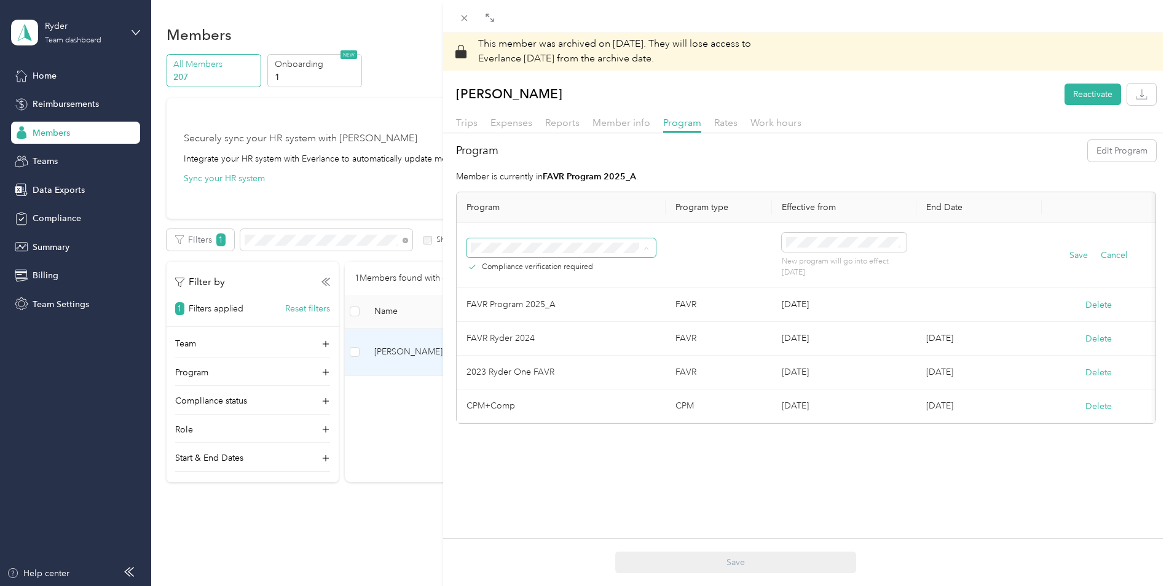
click at [513, 419] on div "No program" at bounding box center [560, 420] width 170 height 13
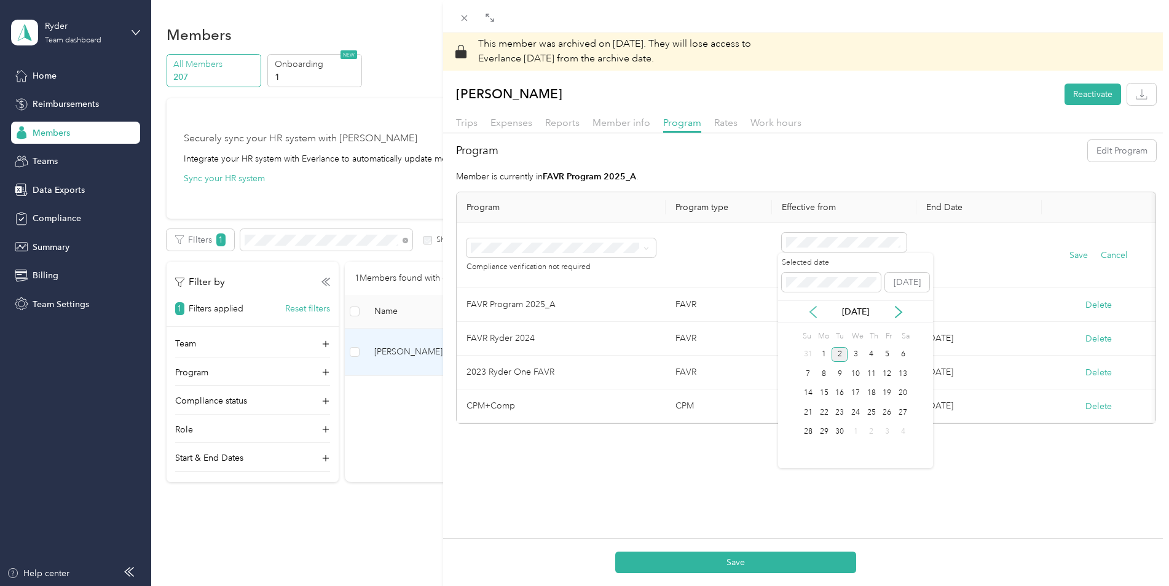
click at [813, 307] on icon at bounding box center [813, 312] width 12 height 12
click at [836, 376] on div "5" at bounding box center [840, 373] width 16 height 15
click at [816, 564] on button "Save" at bounding box center [735, 563] width 241 height 22
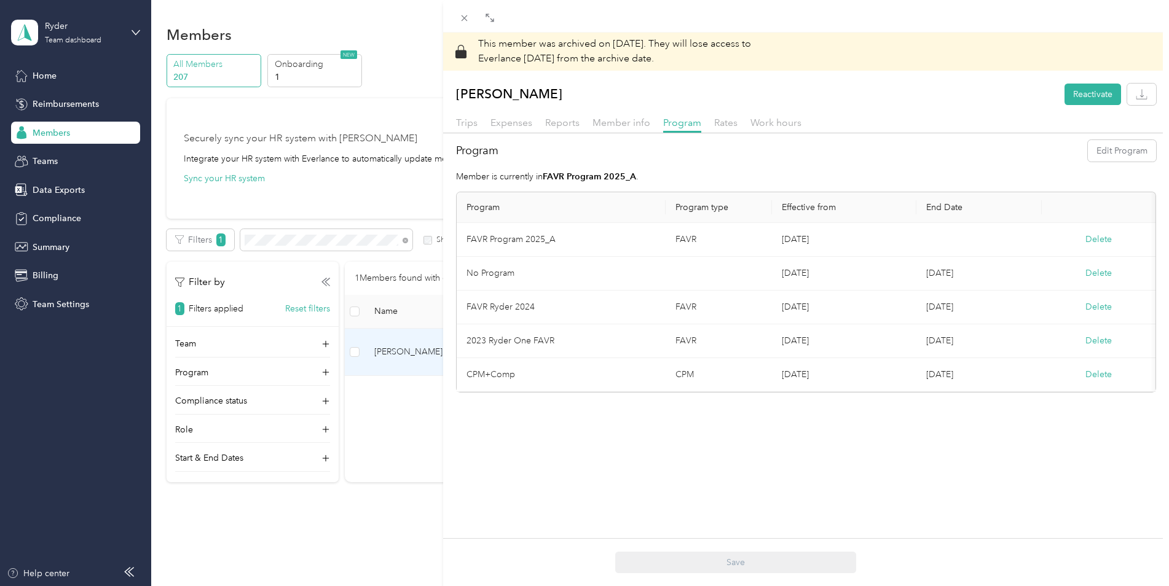
click at [634, 461] on div "This member was archived on [DATE] . They will lose access to Everlance [DATE] …" at bounding box center [806, 326] width 726 height 586
click at [465, 15] on icon at bounding box center [464, 18] width 10 height 10
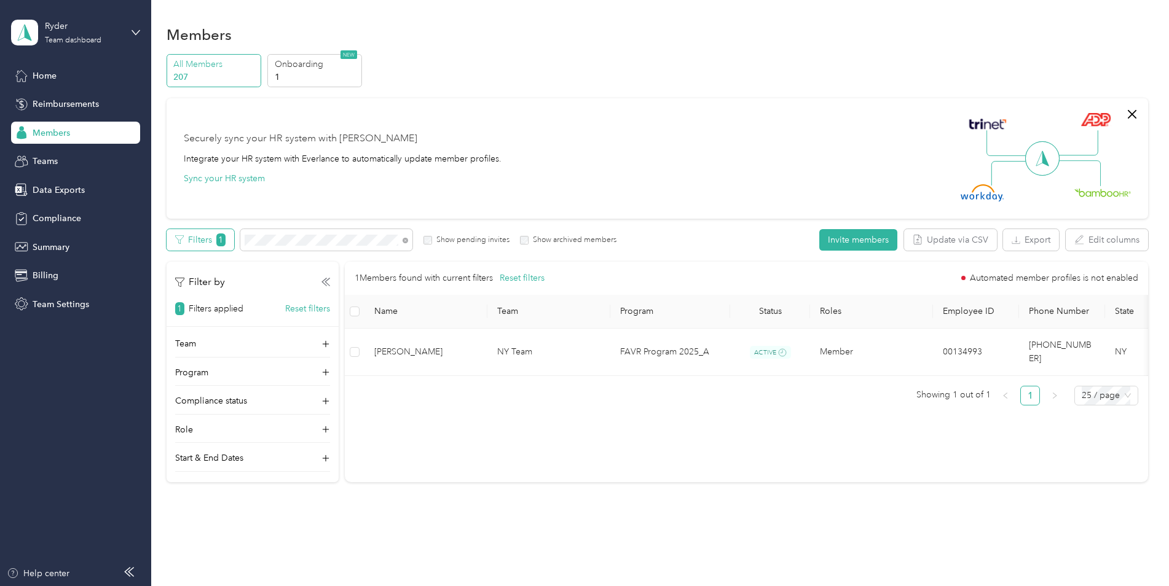
click at [201, 239] on button "Filters 1" at bounding box center [201, 240] width 68 height 22
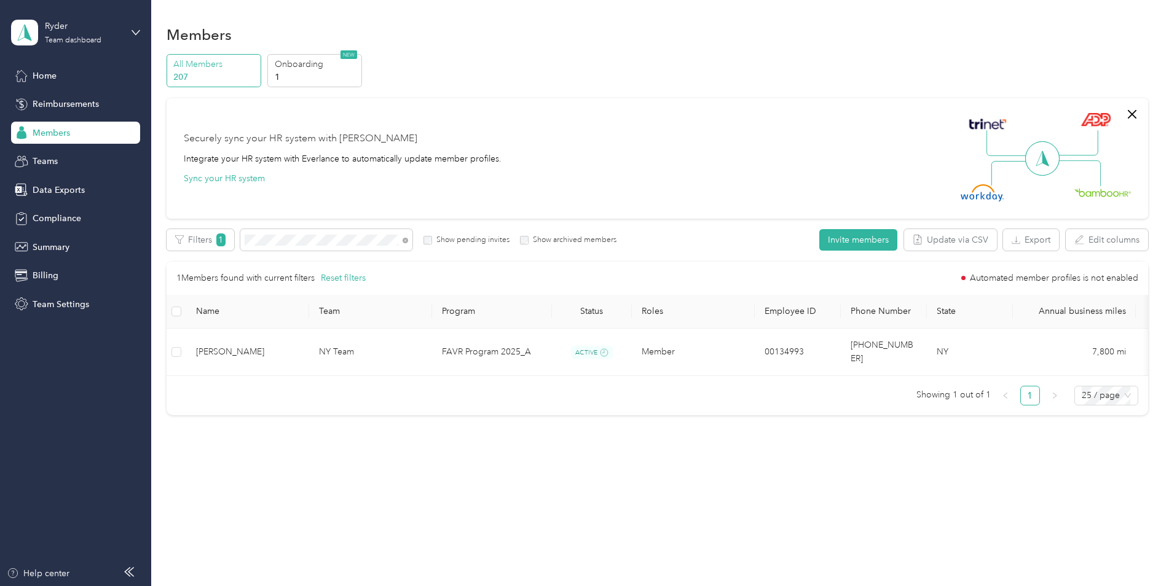
click at [407, 237] on span at bounding box center [406, 240] width 6 height 10
click at [408, 238] on span at bounding box center [326, 240] width 172 height 22
click at [405, 238] on icon at bounding box center [406, 241] width 6 height 6
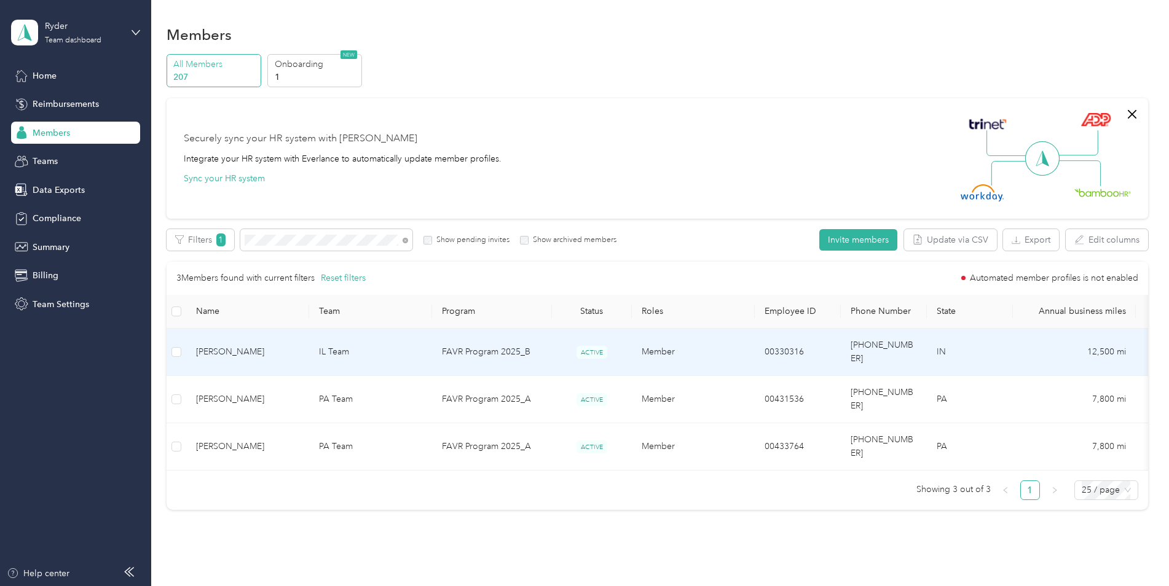
click at [578, 346] on span "ACTIVE" at bounding box center [592, 352] width 31 height 13
click at [837, 347] on td "00330316" at bounding box center [798, 352] width 86 height 47
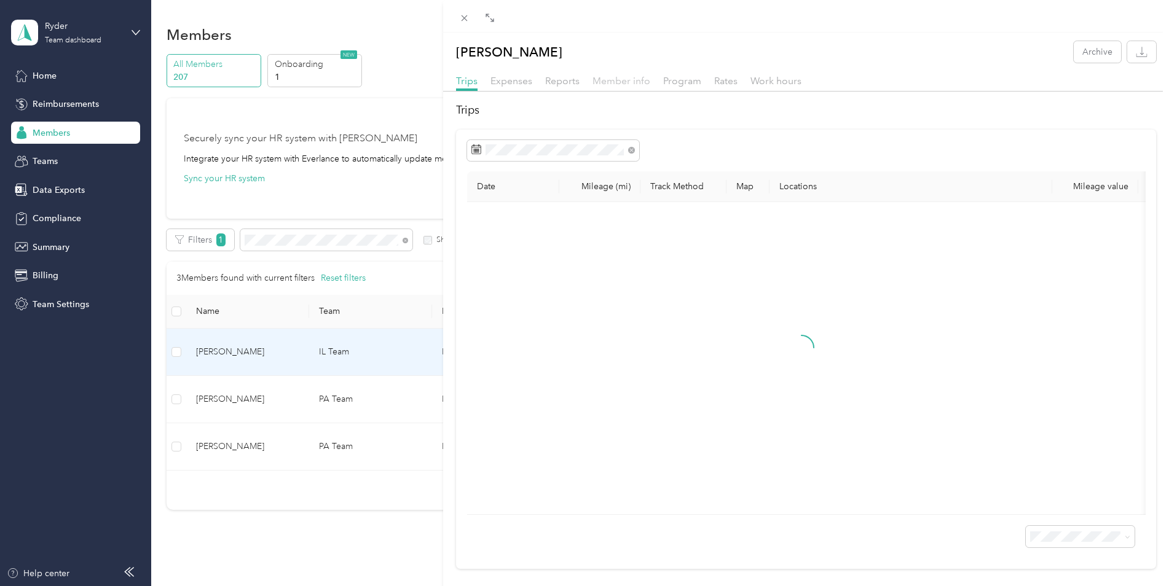
click at [623, 82] on span "Member info" at bounding box center [622, 81] width 58 height 12
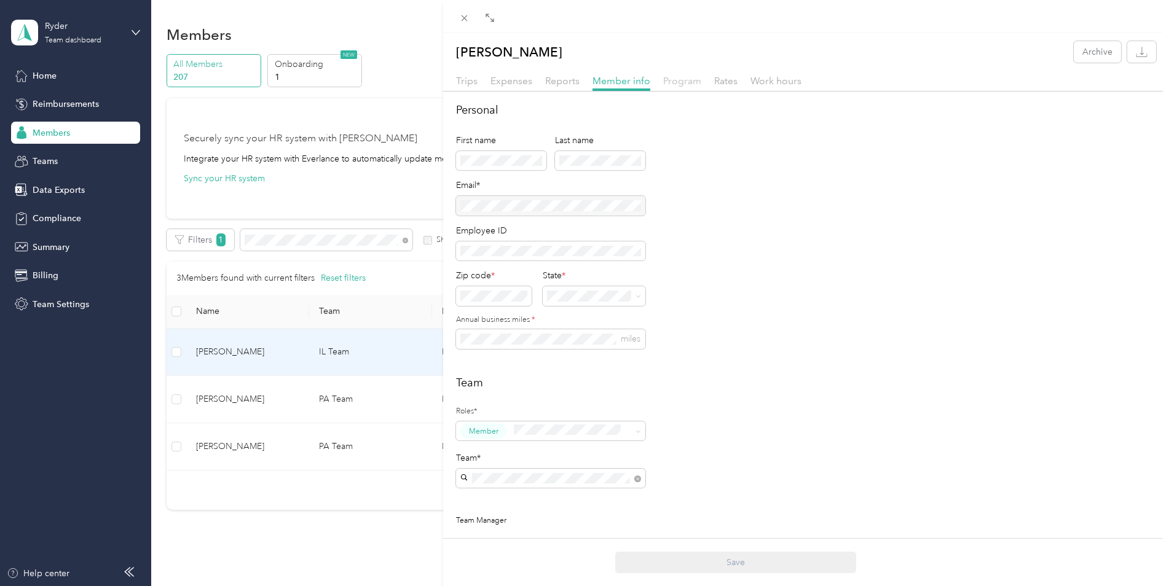
click at [695, 82] on span "Program" at bounding box center [682, 81] width 38 height 12
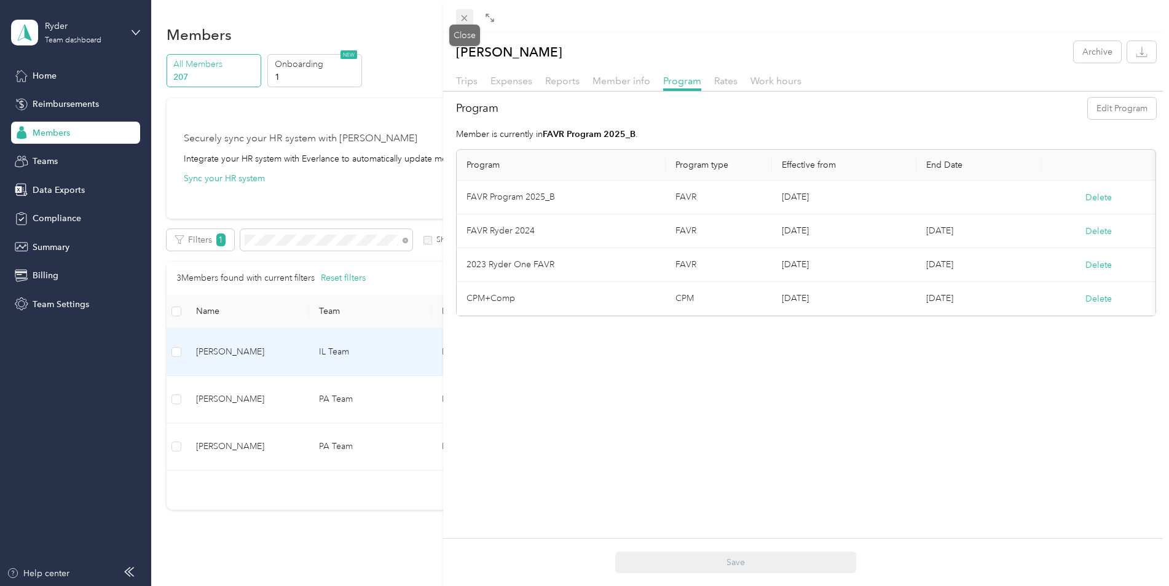
click at [461, 16] on icon at bounding box center [464, 18] width 10 height 10
